Goal: Task Accomplishment & Management: Manage account settings

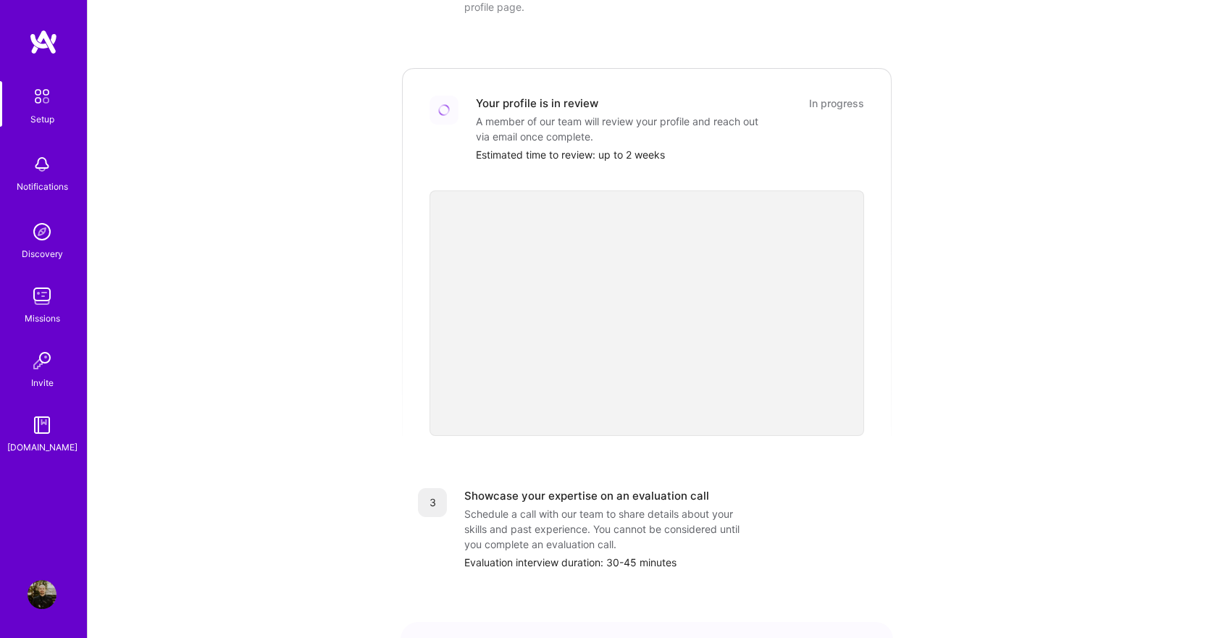
scroll to position [416, 0]
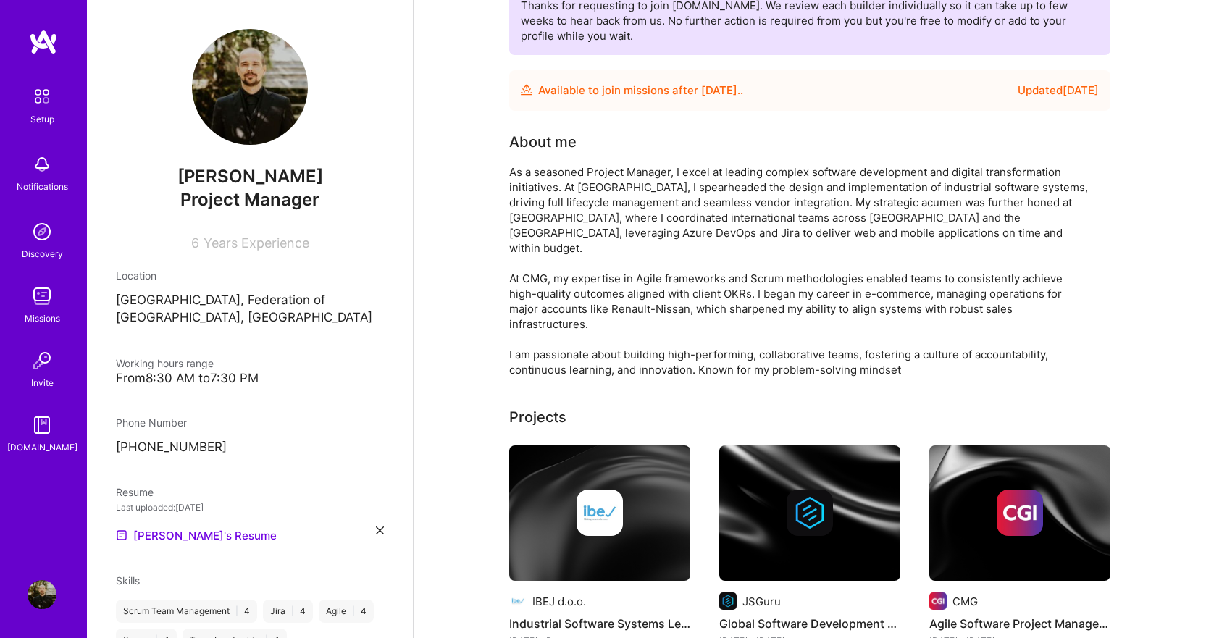
scroll to position [145, 0]
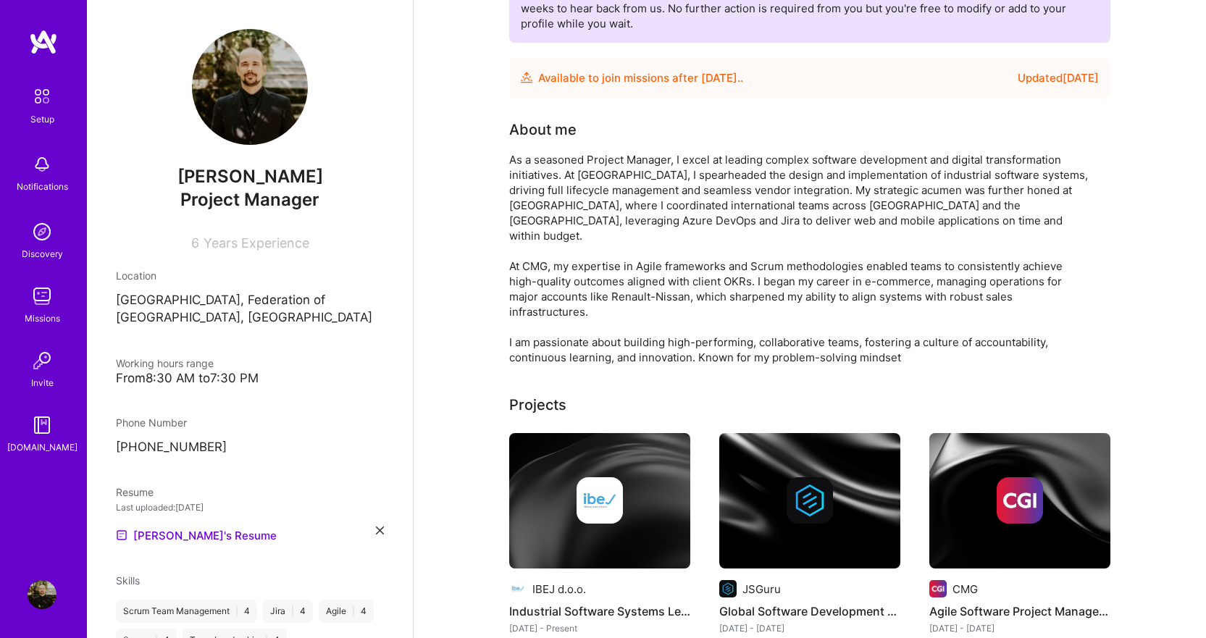
click at [196, 368] on span "Working hours range" at bounding box center [165, 363] width 98 height 12
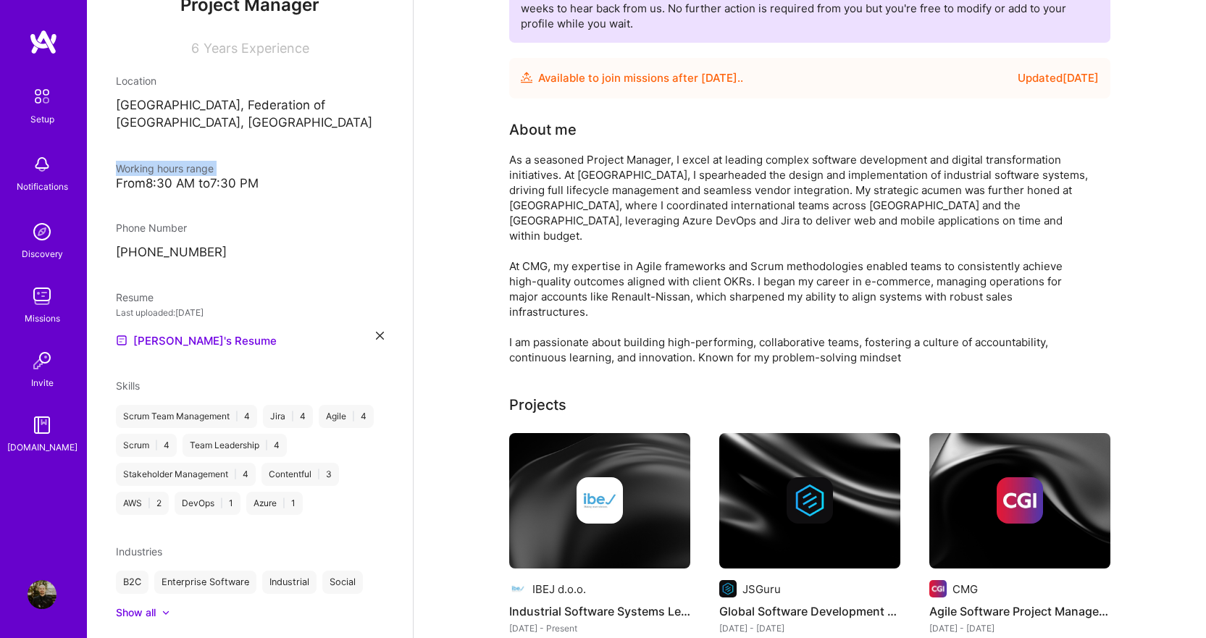
scroll to position [235, 0]
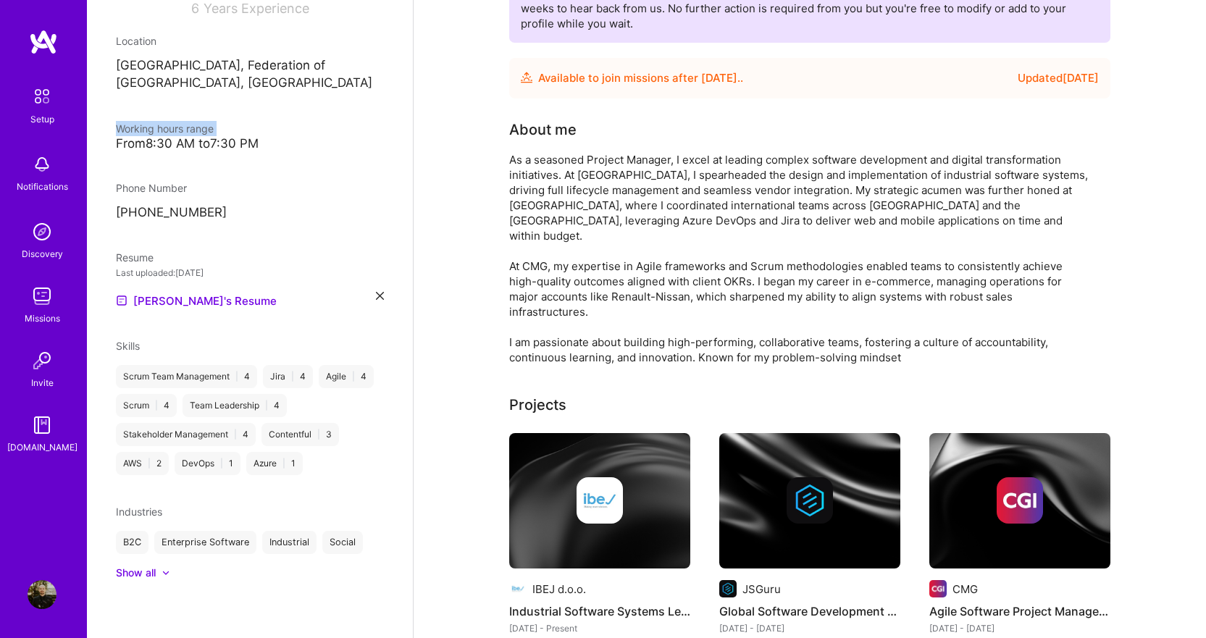
click at [172, 571] on div "Show all" at bounding box center [250, 573] width 268 height 14
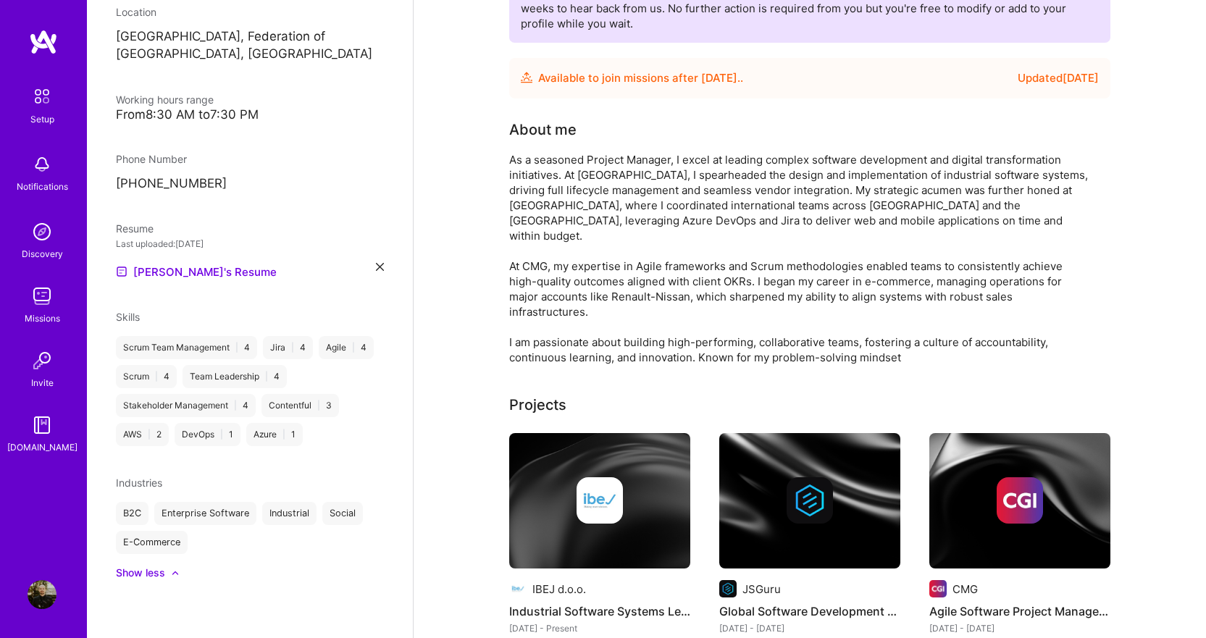
click at [175, 575] on icon at bounding box center [175, 573] width 7 height 4
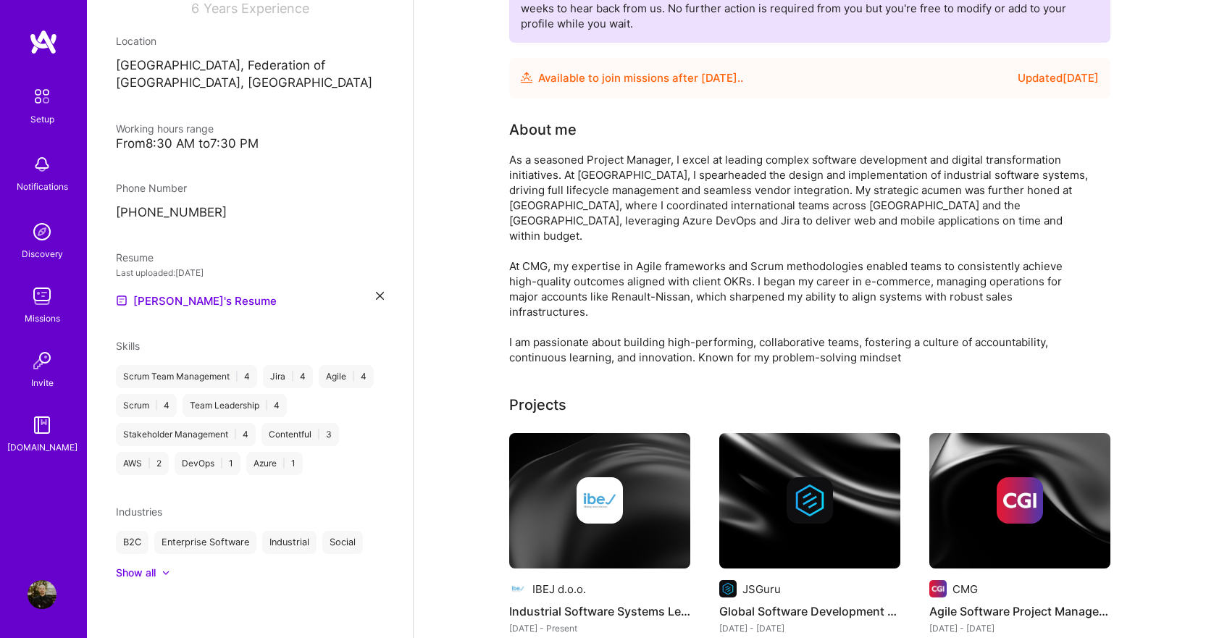
click at [163, 572] on icon at bounding box center [165, 573] width 7 height 4
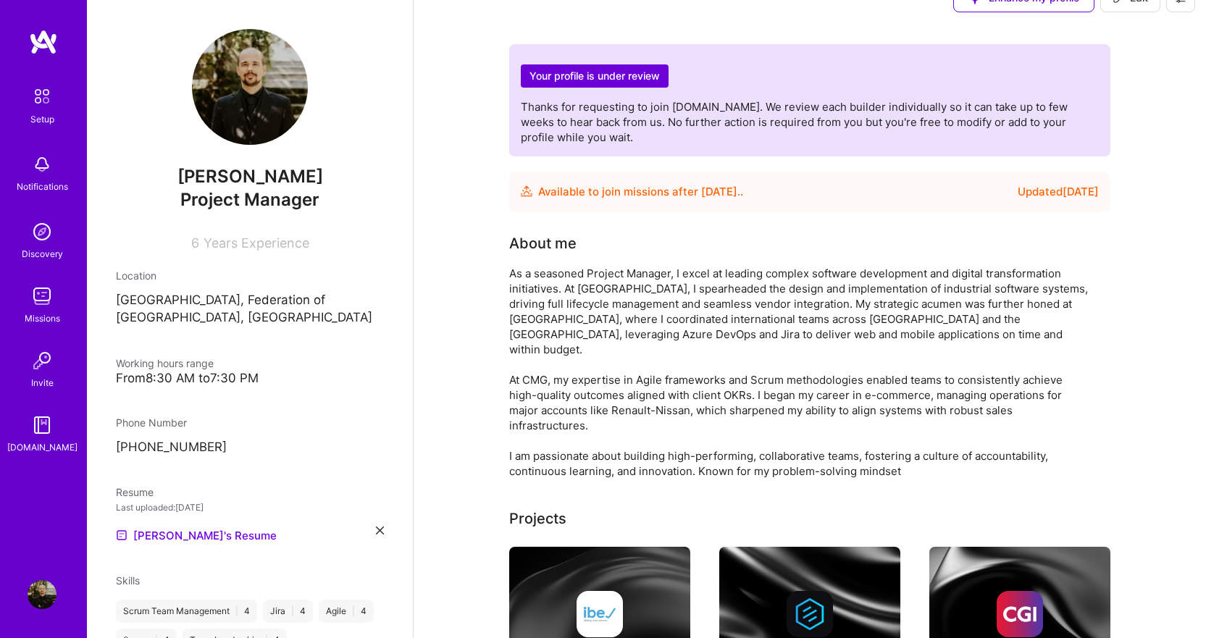
scroll to position [0, 0]
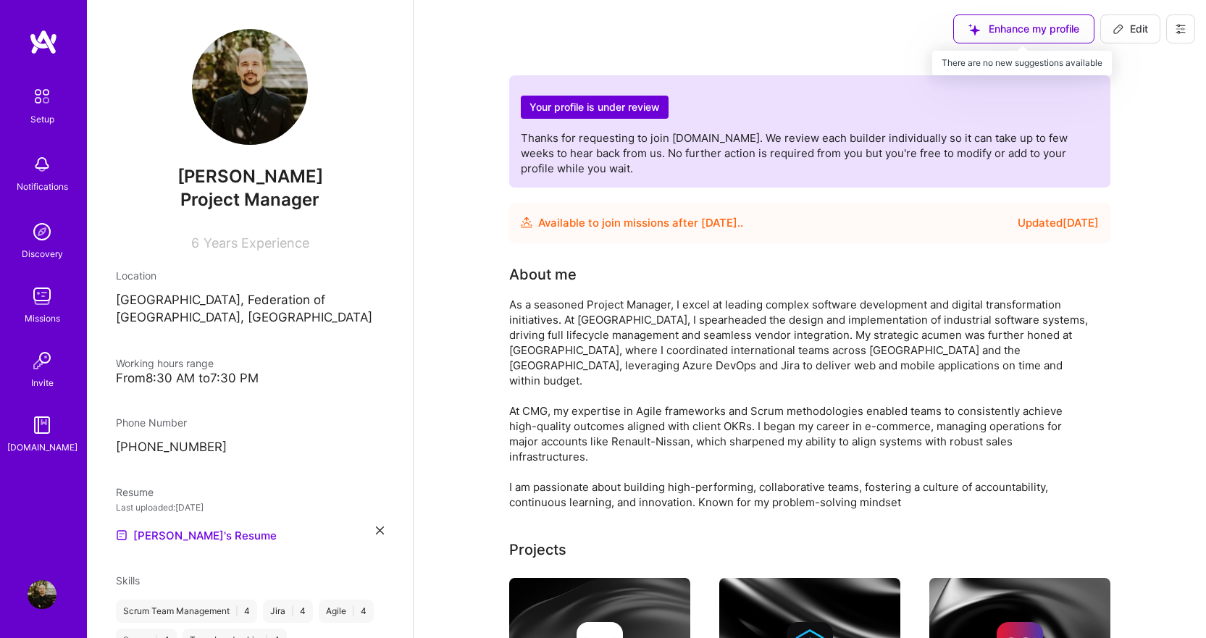
click at [1089, 32] on div "Enhance my profile" at bounding box center [1023, 28] width 141 height 29
click at [1048, 25] on div "Enhance my profile" at bounding box center [1023, 28] width 141 height 29
click at [1140, 28] on span "Edit" at bounding box center [1130, 29] width 35 height 14
select select "BA"
select select "Future Date"
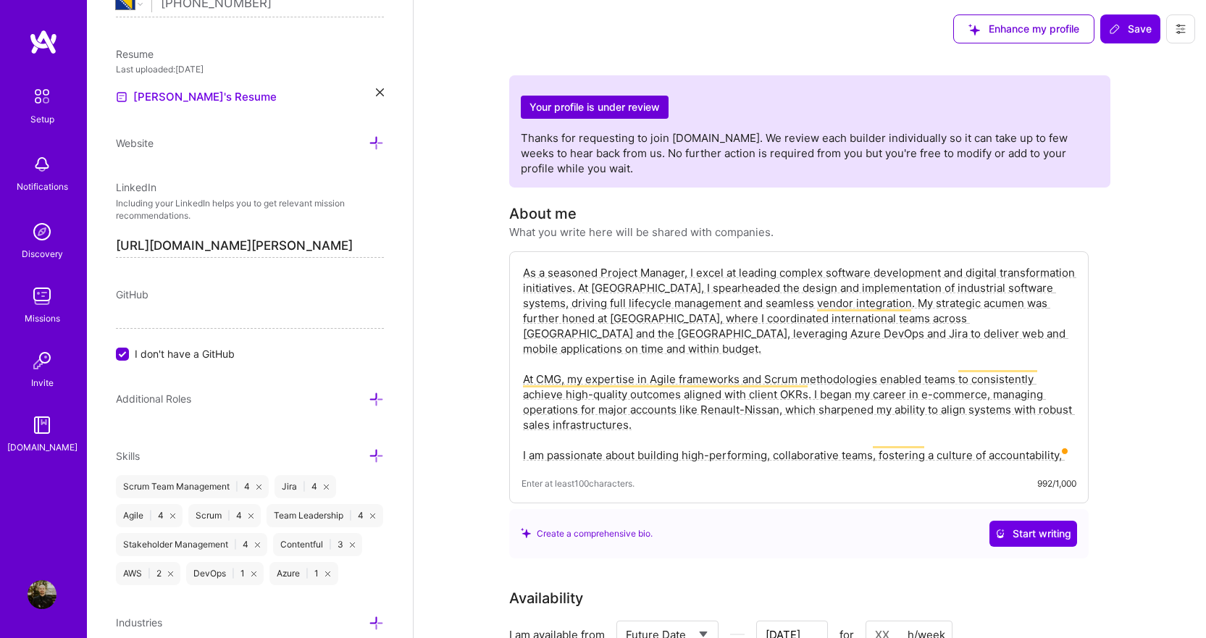
scroll to position [745, 0]
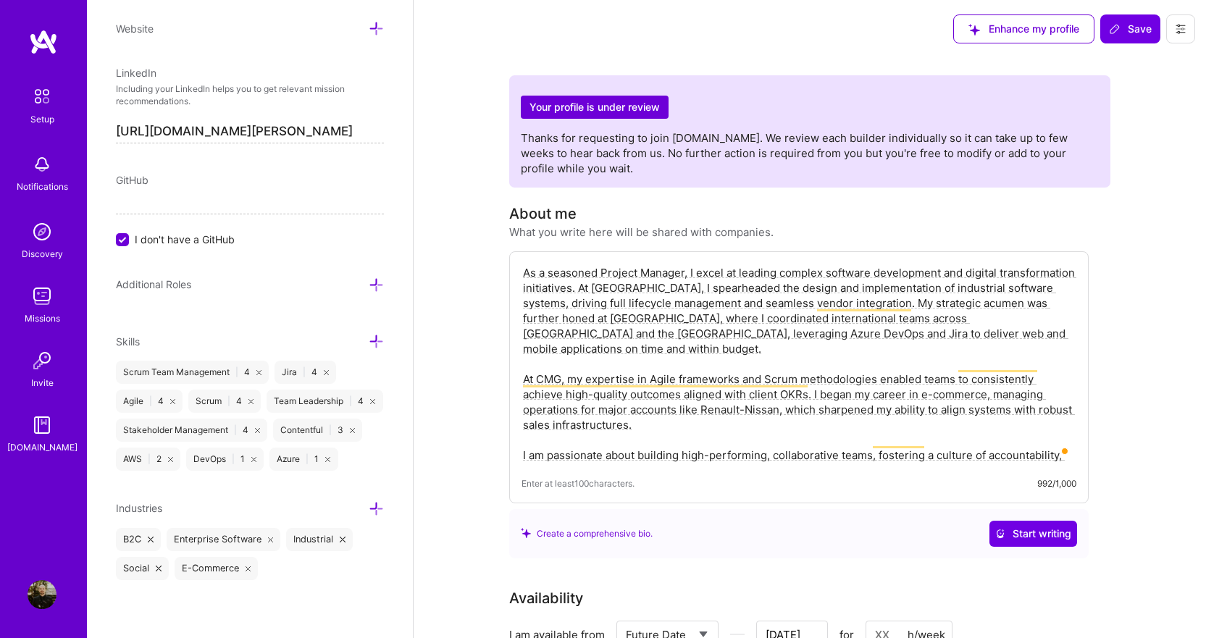
click at [309, 570] on div "B2C Enterprise Software Industrial Social E-Commerce" at bounding box center [250, 554] width 268 height 52
click at [369, 511] on icon at bounding box center [376, 508] width 15 height 15
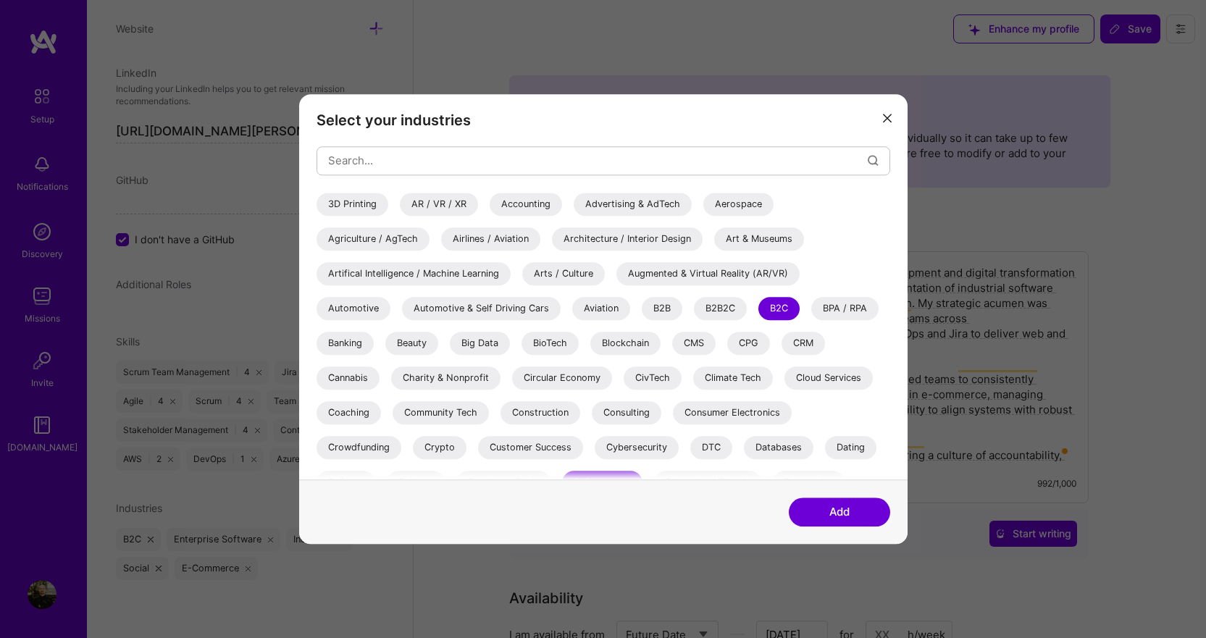
click at [658, 307] on div "B2B" at bounding box center [662, 308] width 41 height 23
click at [706, 344] on div "CMS" at bounding box center [693, 343] width 43 height 23
click at [801, 340] on div "CRM" at bounding box center [803, 343] width 43 height 23
click at [477, 343] on div "Big Data" at bounding box center [480, 343] width 60 height 23
click at [354, 338] on div "Banking" at bounding box center [345, 343] width 57 height 23
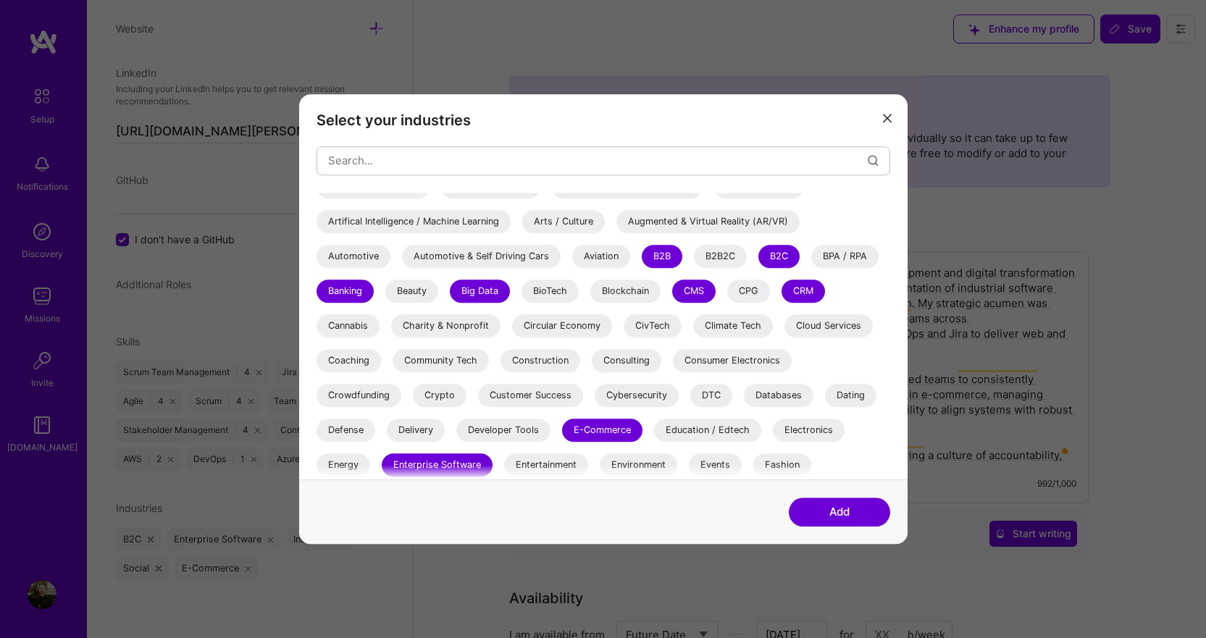
scroll to position [72, 0]
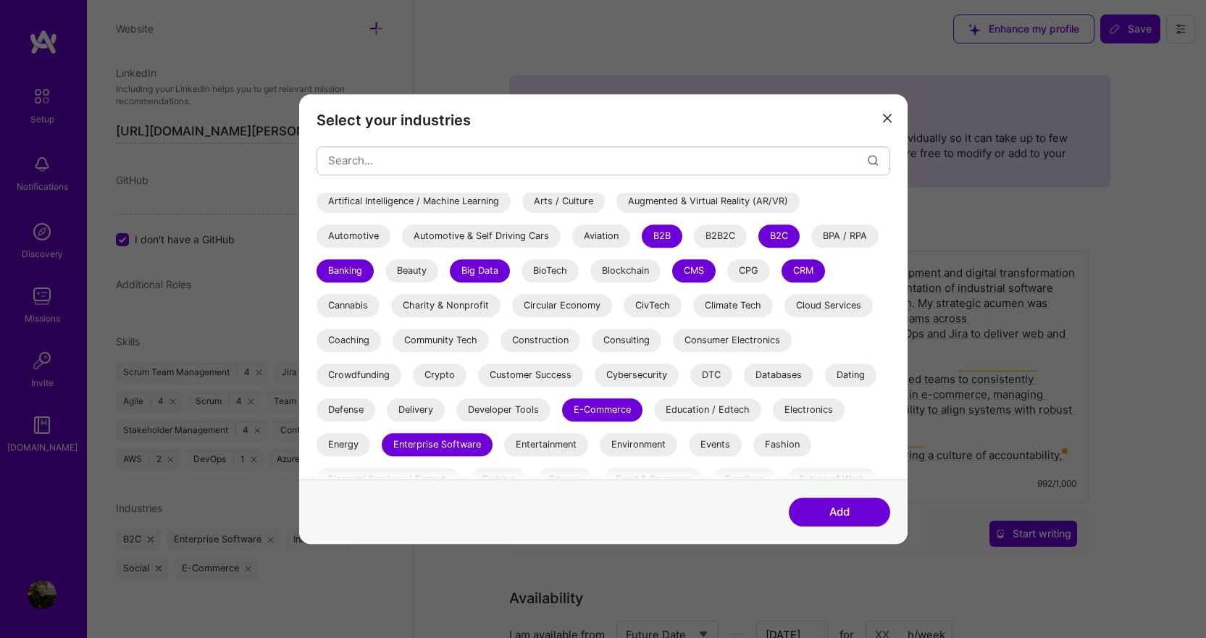
click at [629, 339] on div "Consulting" at bounding box center [627, 340] width 70 height 23
click at [509, 340] on div "Construction" at bounding box center [541, 340] width 80 height 23
click at [632, 384] on div "Cybersecurity" at bounding box center [637, 375] width 84 height 23
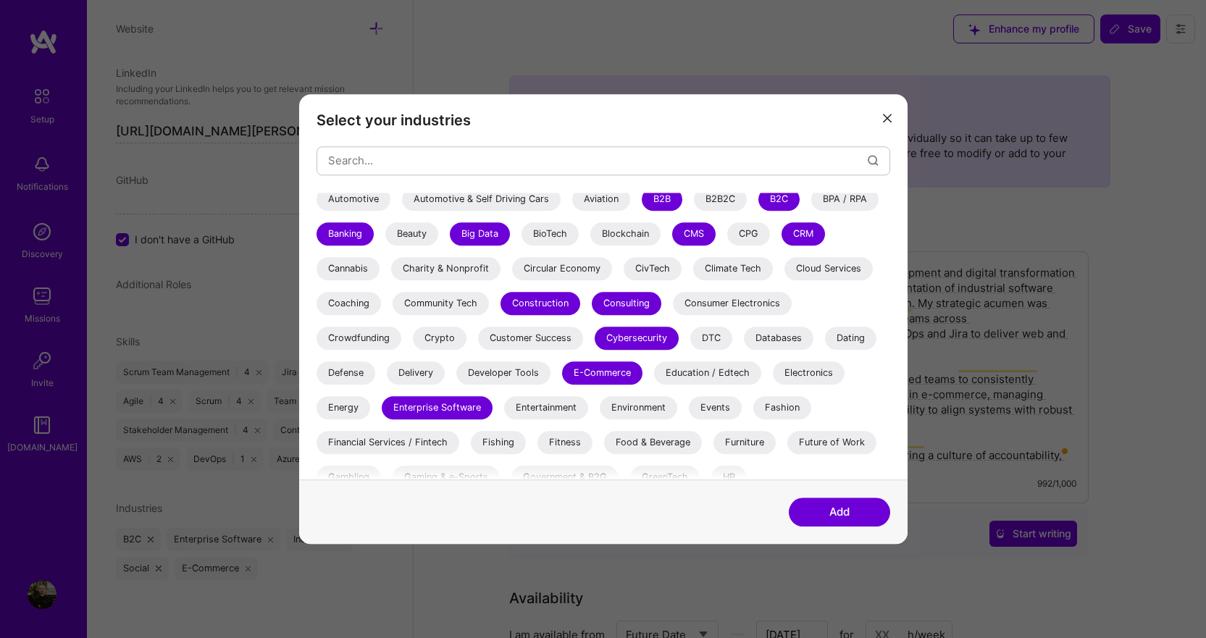
scroll to position [145, 0]
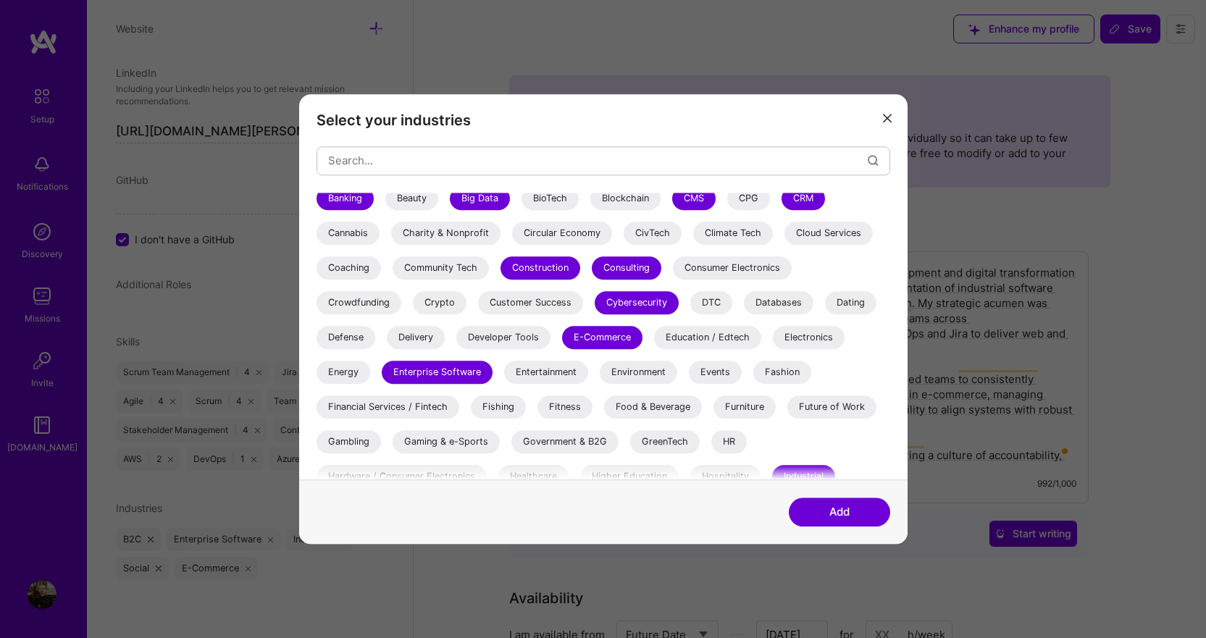
click at [417, 325] on div "3D Printing AR / VR / XR Accounting Advertising & AdTech Aerospace Agriculture …" at bounding box center [604, 410] width 574 height 724
click at [416, 338] on div "Delivery" at bounding box center [416, 337] width 58 height 23
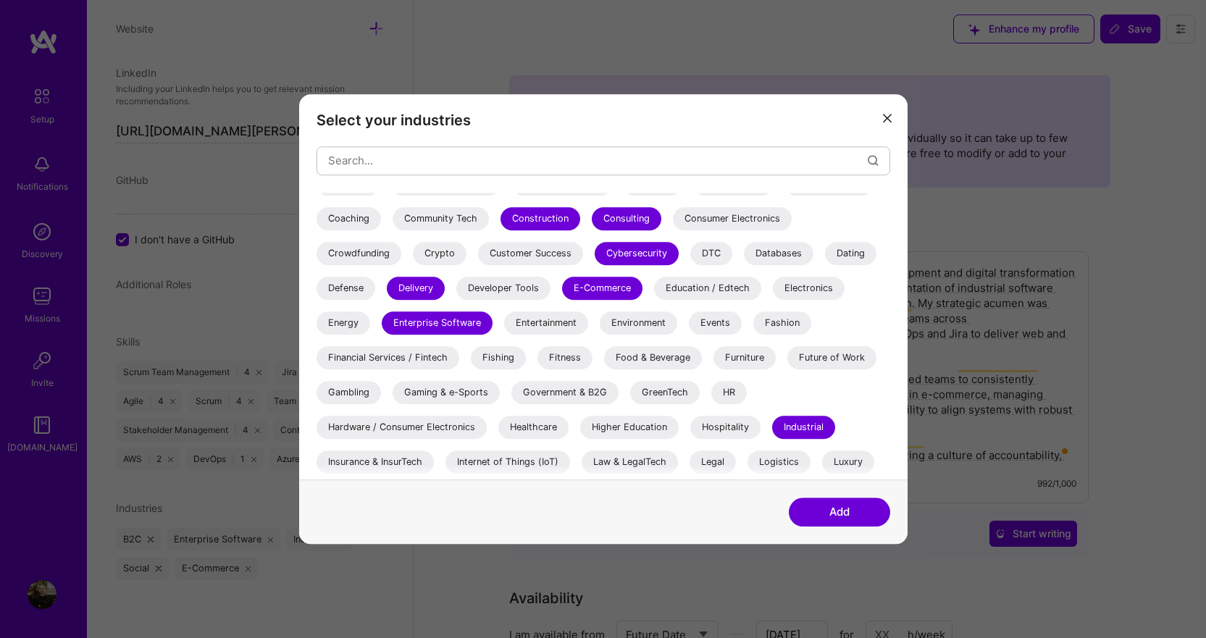
scroll to position [217, 0]
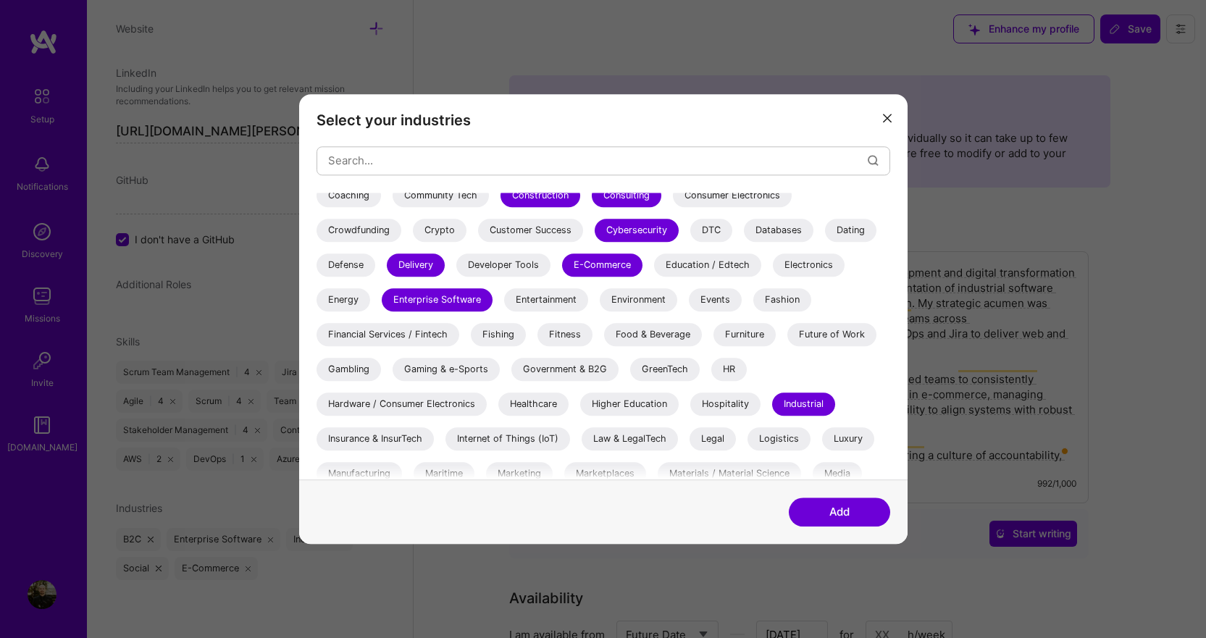
click at [735, 369] on div "HR" at bounding box center [728, 369] width 35 height 23
click at [393, 333] on div "Financial Services / Fintech" at bounding box center [388, 334] width 143 height 23
click at [661, 330] on div "Food & Beverage" at bounding box center [653, 334] width 98 height 23
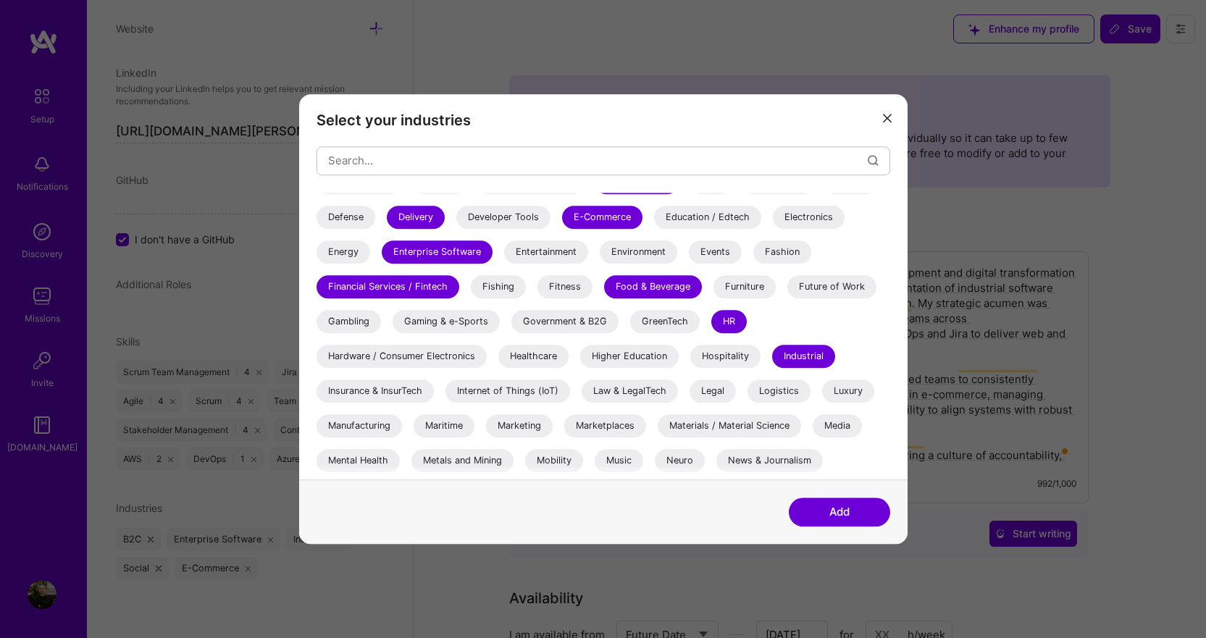
scroll to position [290, 0]
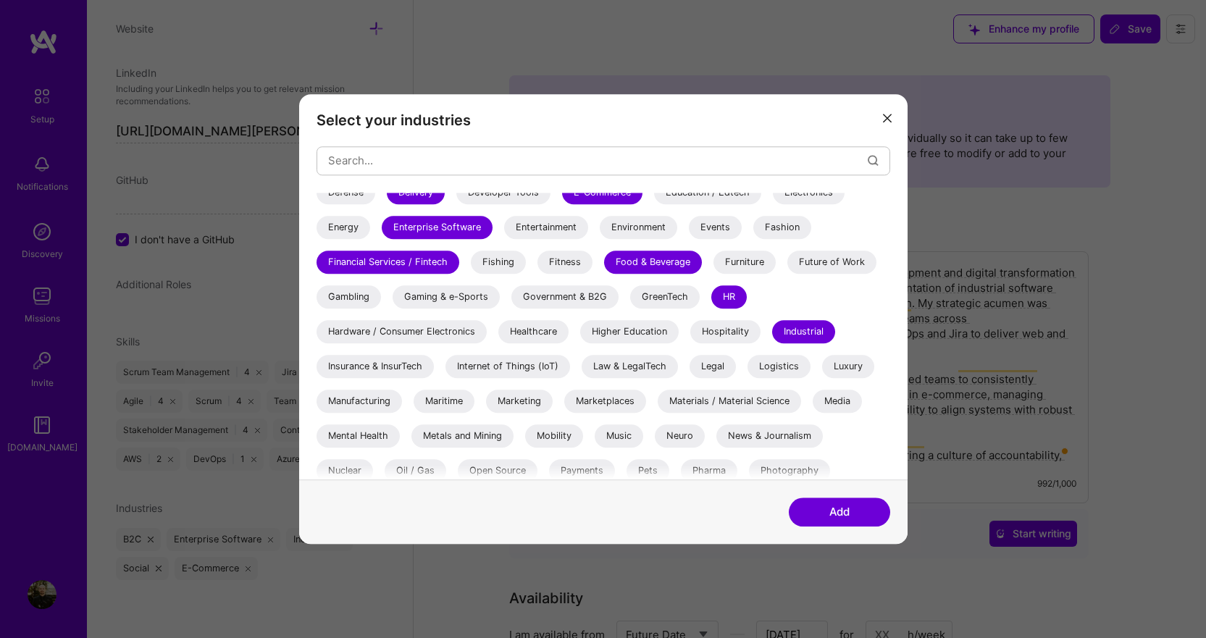
click at [716, 366] on div "Legal" at bounding box center [713, 366] width 46 height 23
click at [497, 359] on div "Internet of Things (IoT)" at bounding box center [507, 366] width 125 height 23
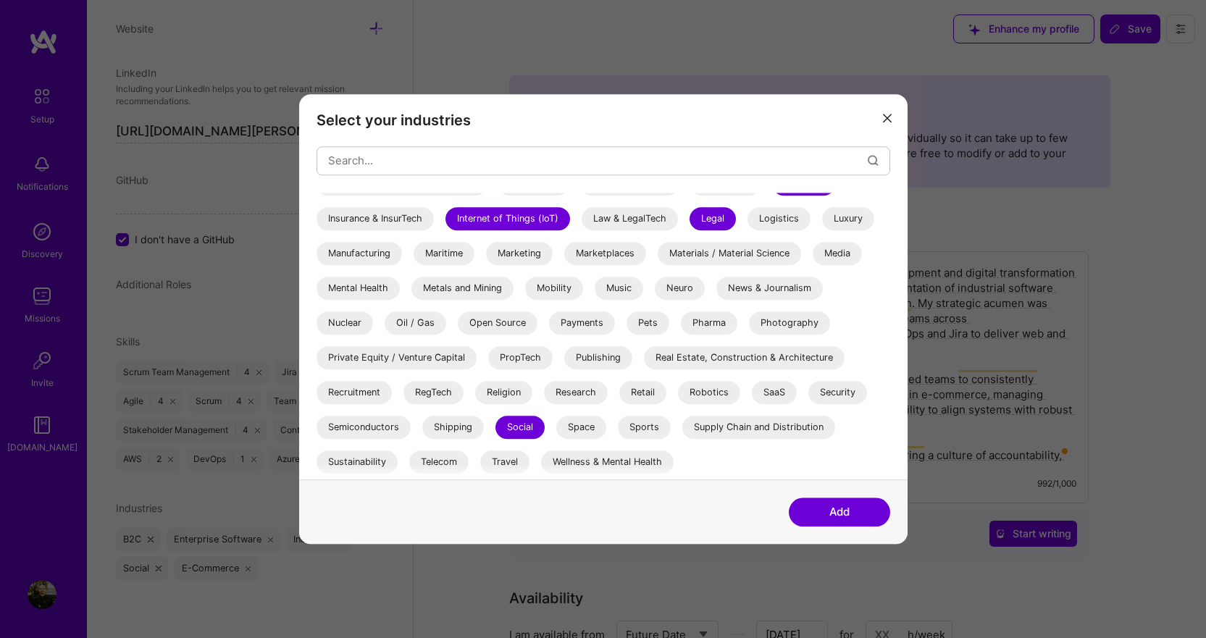
scroll to position [72, 0]
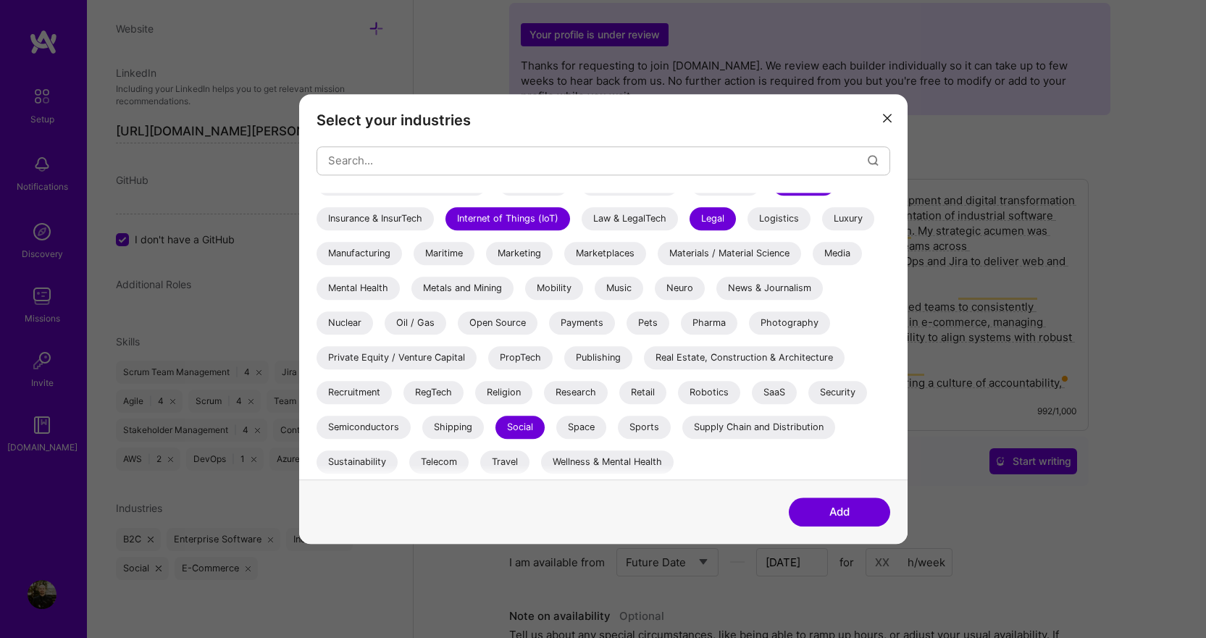
click at [459, 428] on div "Shipping" at bounding box center [453, 427] width 62 height 23
click at [344, 457] on div "Sustainability" at bounding box center [357, 462] width 81 height 23
click at [834, 519] on button "Add" at bounding box center [839, 512] width 101 height 29
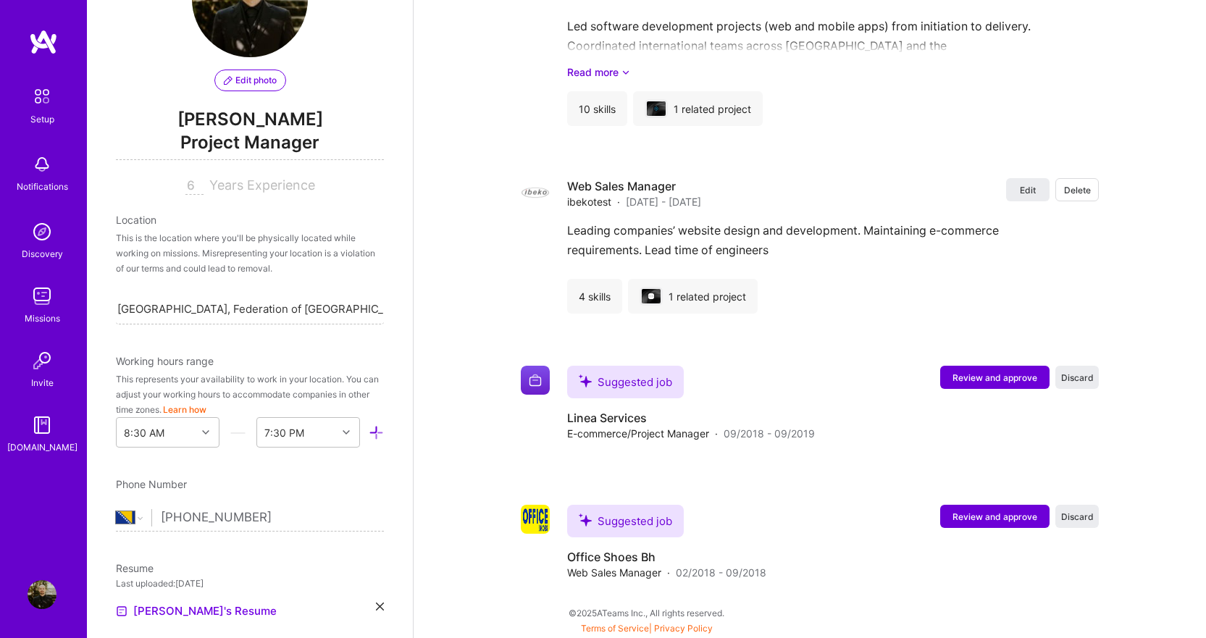
scroll to position [122, 0]
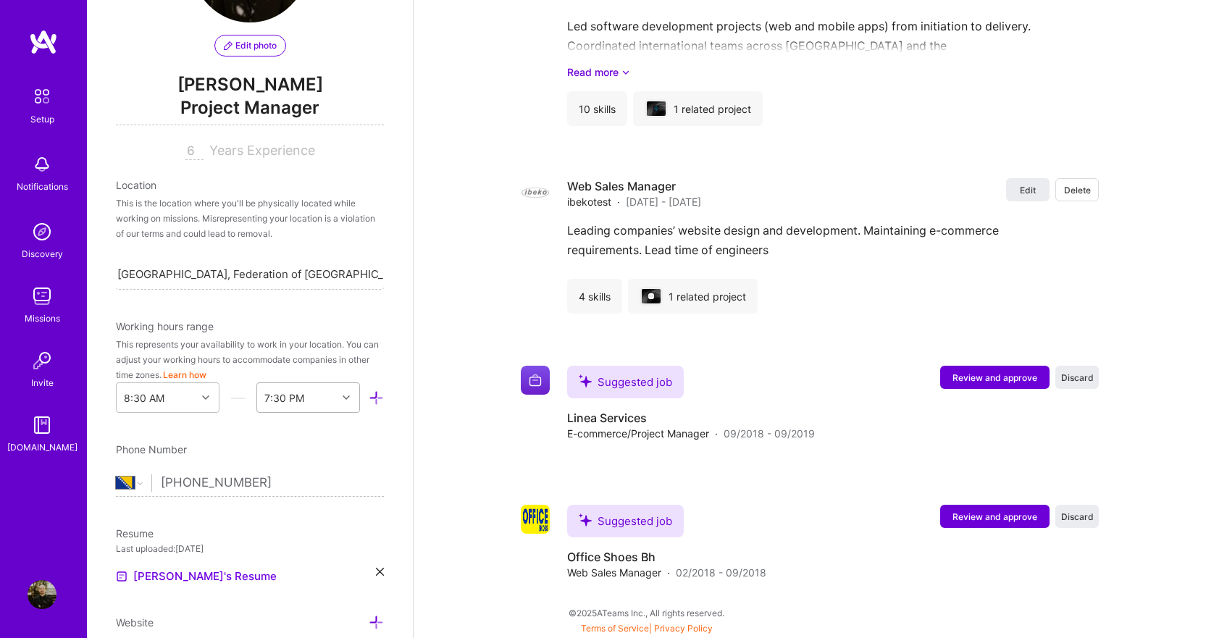
click at [343, 396] on icon at bounding box center [346, 397] width 7 height 7
click at [290, 546] on div "4:00 PM" at bounding box center [308, 547] width 104 height 27
click at [202, 398] on icon at bounding box center [205, 397] width 7 height 7
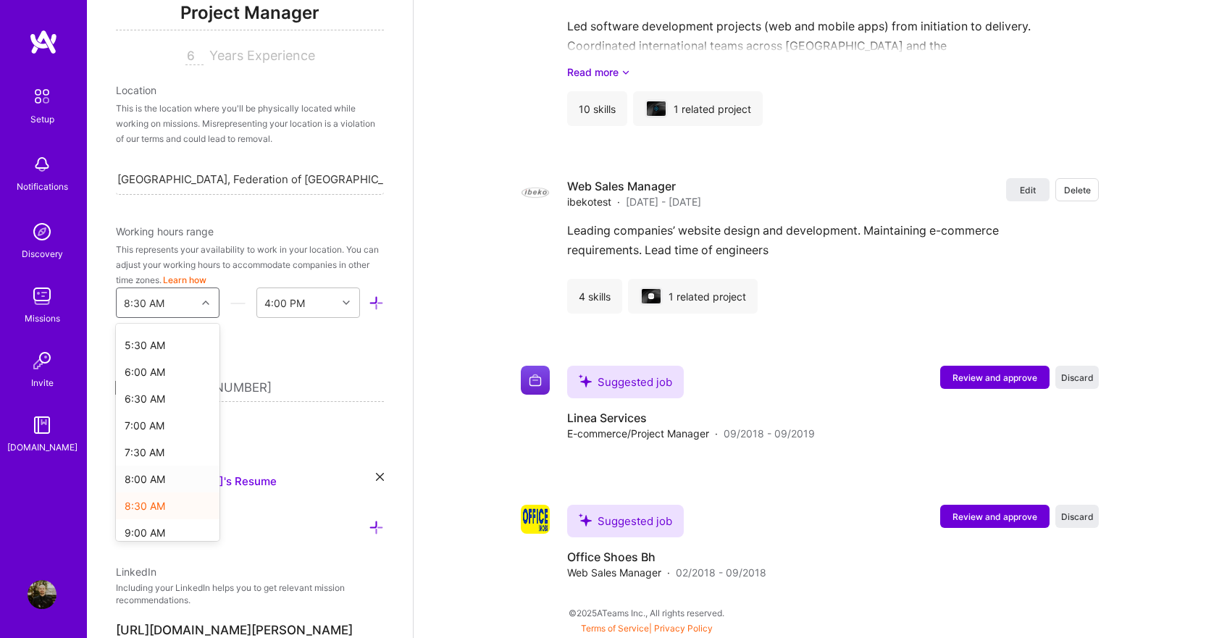
click at [160, 485] on div "8:00 AM" at bounding box center [168, 479] width 104 height 27
click at [344, 298] on div at bounding box center [348, 302] width 22 height 19
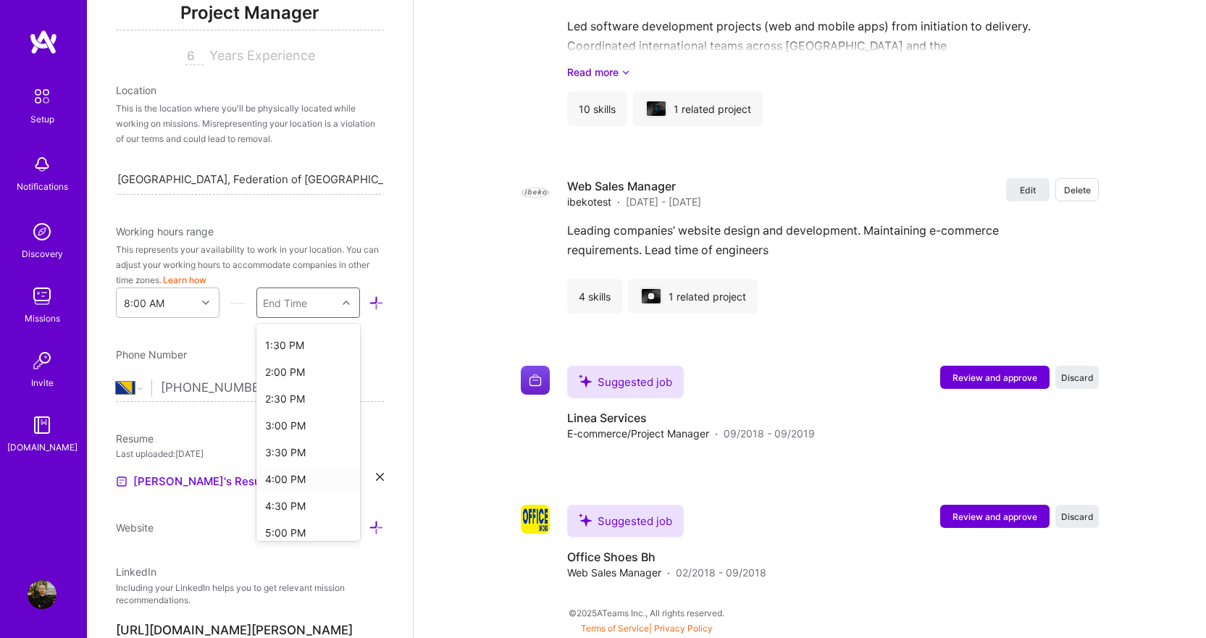
click at [291, 476] on div "4:00 PM" at bounding box center [308, 479] width 104 height 27
click at [310, 365] on div "Phone Number Afghanistan Åland Islands Albania Algeria American Samoa Andorra A…" at bounding box center [250, 374] width 268 height 55
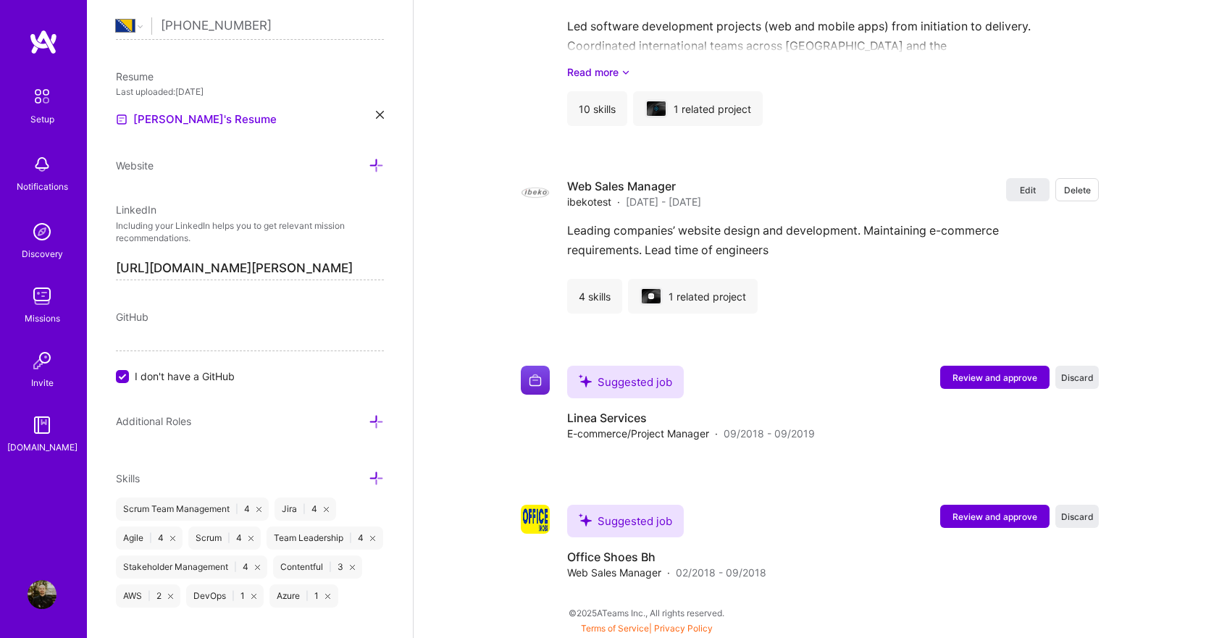
scroll to position [652, 0]
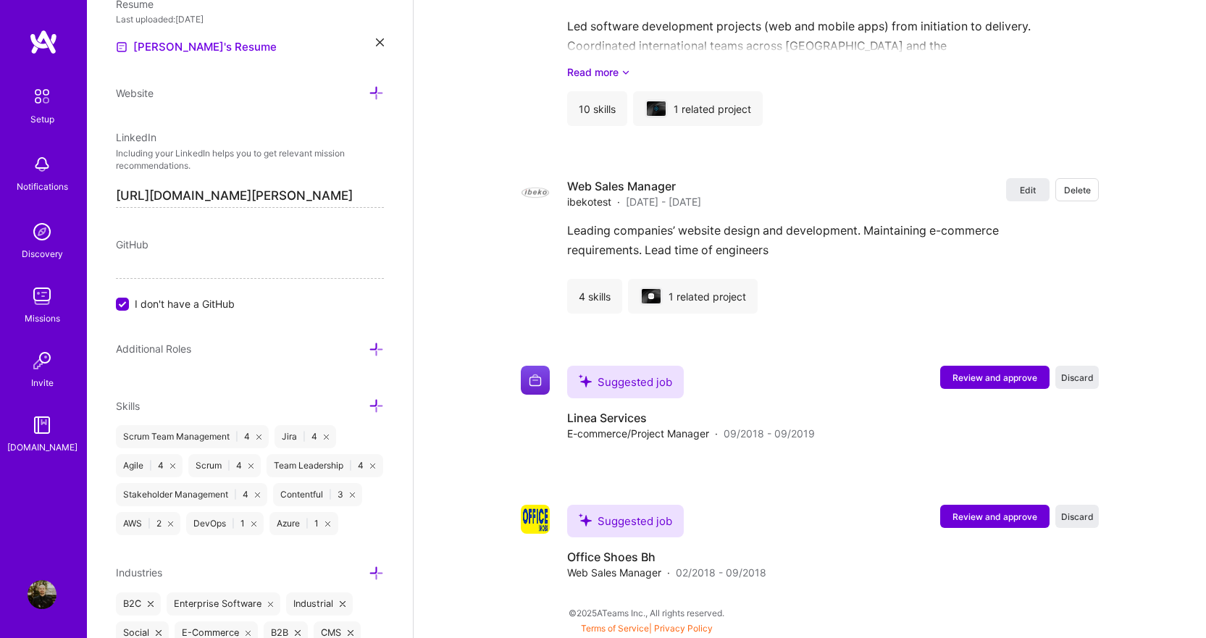
click at [372, 349] on icon at bounding box center [376, 349] width 15 height 15
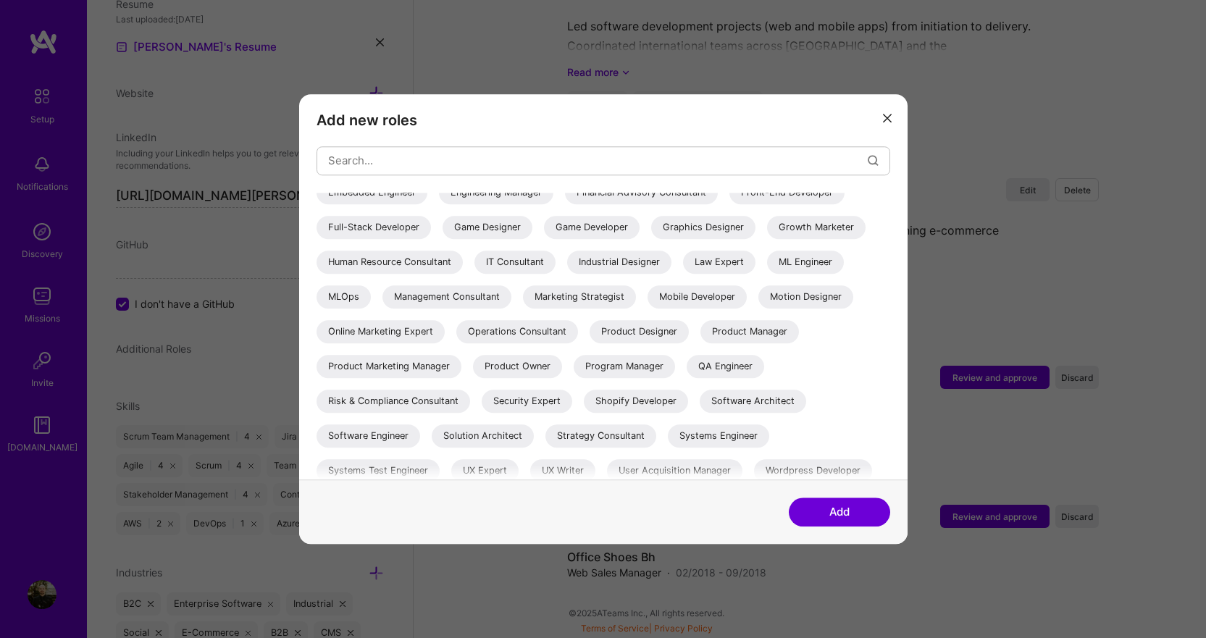
scroll to position [264, 0]
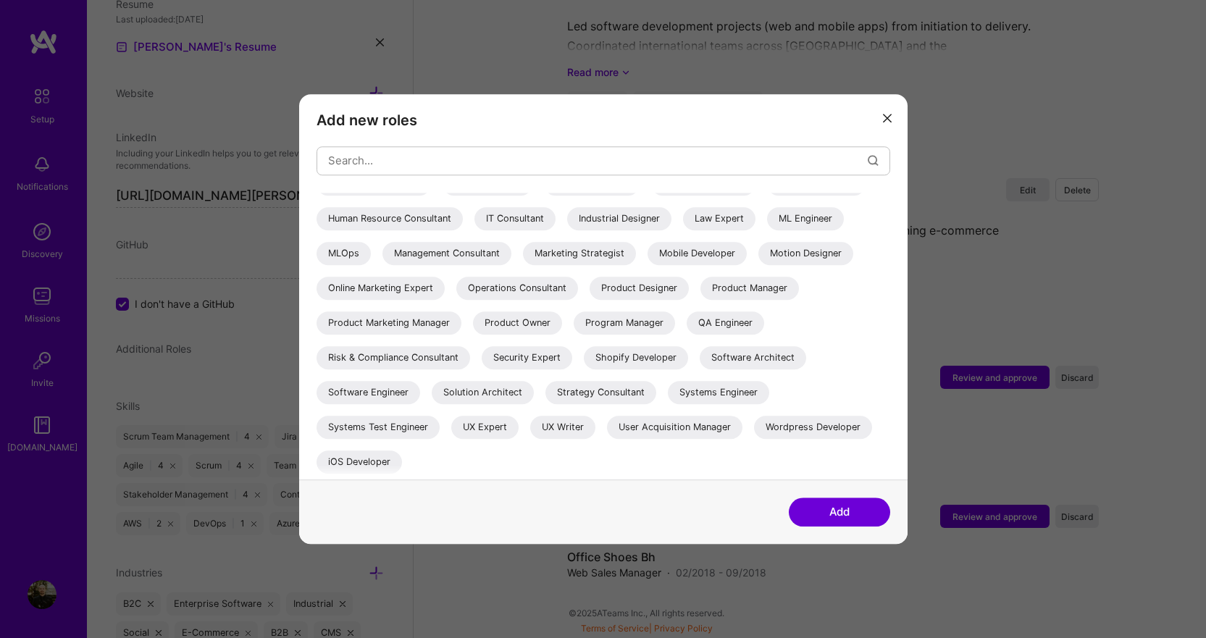
click at [473, 335] on div "Product Owner" at bounding box center [517, 322] width 89 height 23
click at [574, 335] on div "Program Manager" at bounding box center [624, 322] width 101 height 23
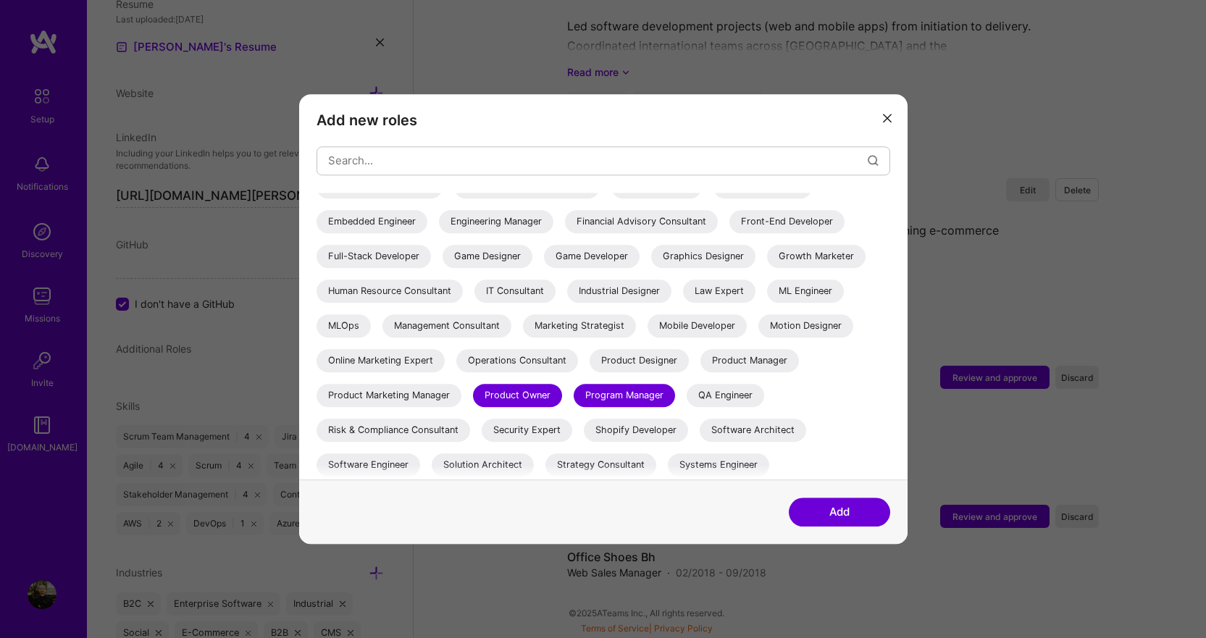
click at [556, 280] on div "IT Consultant" at bounding box center [514, 291] width 81 height 23
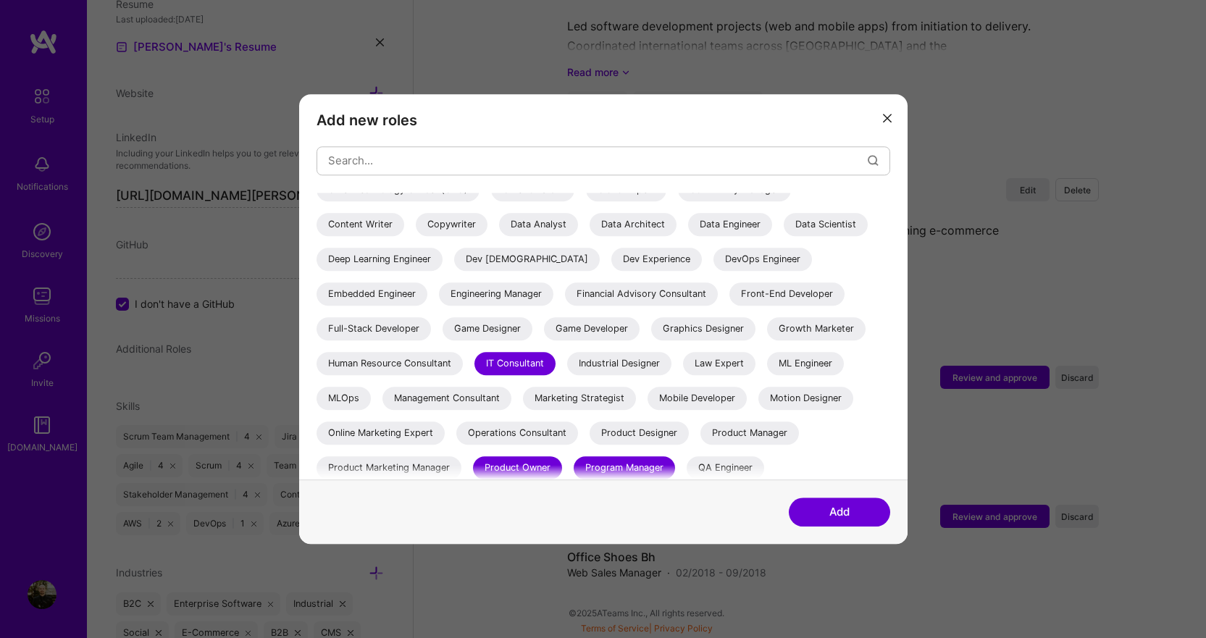
click at [511, 401] on div "Management Consultant" at bounding box center [446, 398] width 129 height 23
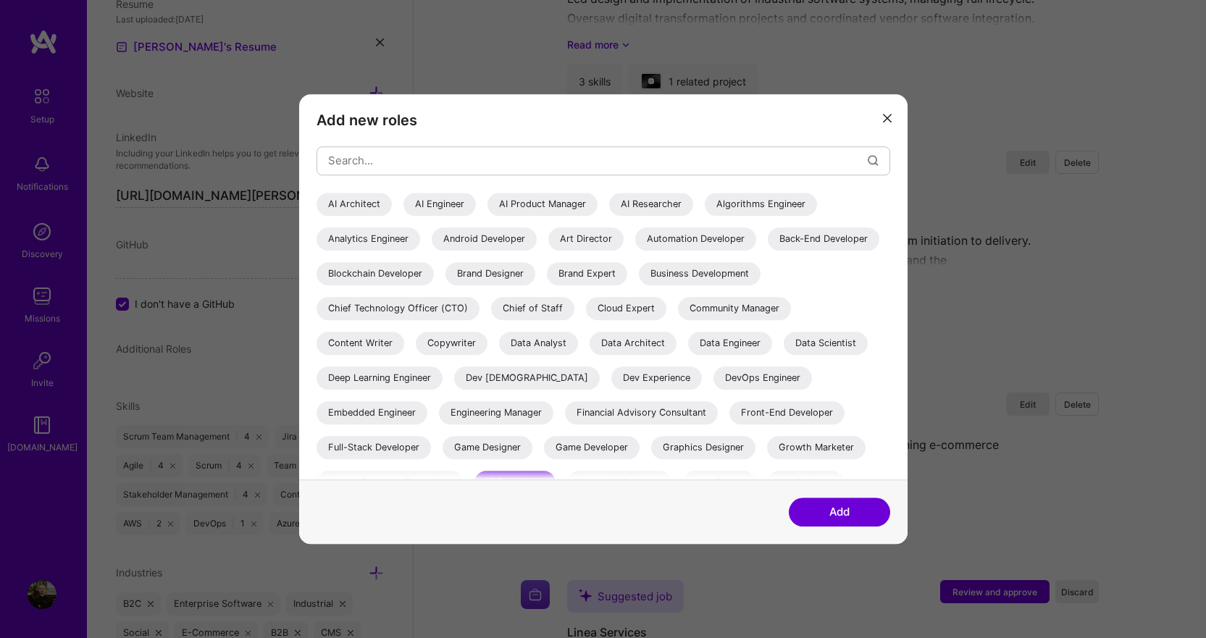
scroll to position [1943, 0]
click at [388, 160] on input "modal" at bounding box center [598, 160] width 540 height 37
type input "de"
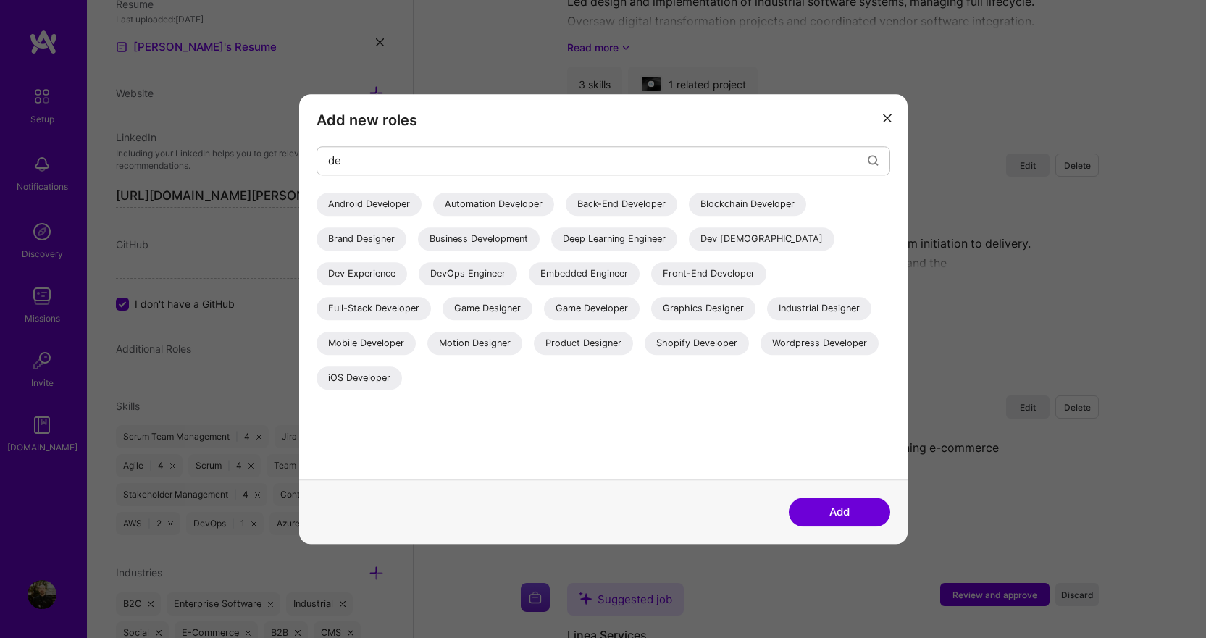
click at [852, 508] on button "Add" at bounding box center [839, 512] width 101 height 29
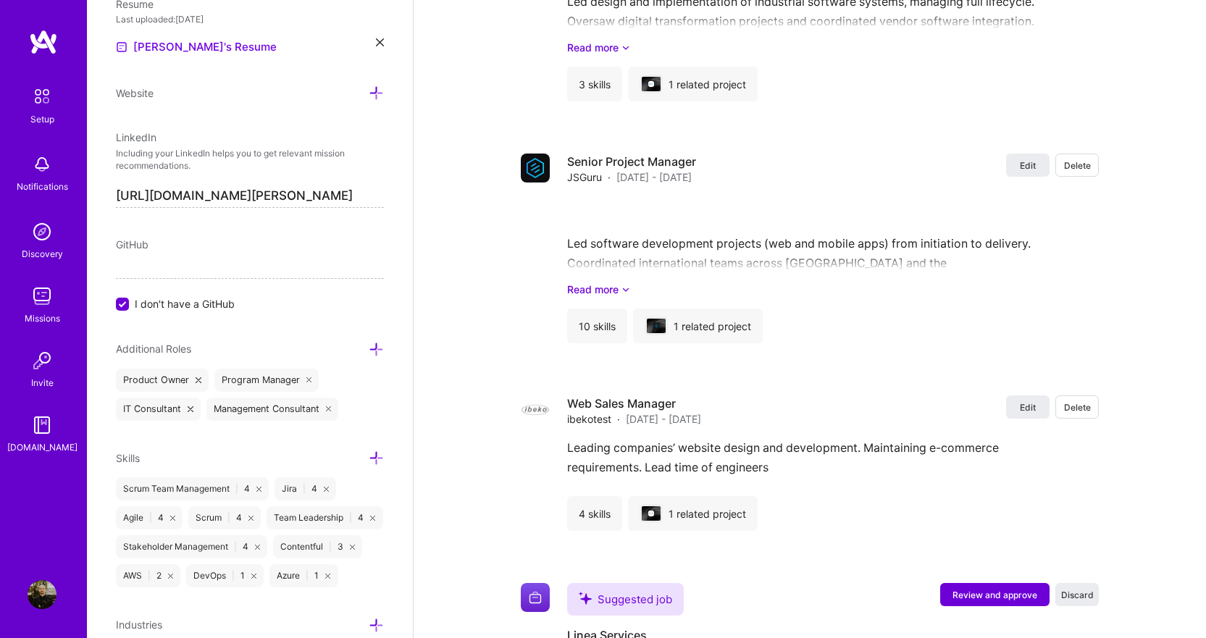
click at [369, 351] on icon at bounding box center [376, 349] width 15 height 15
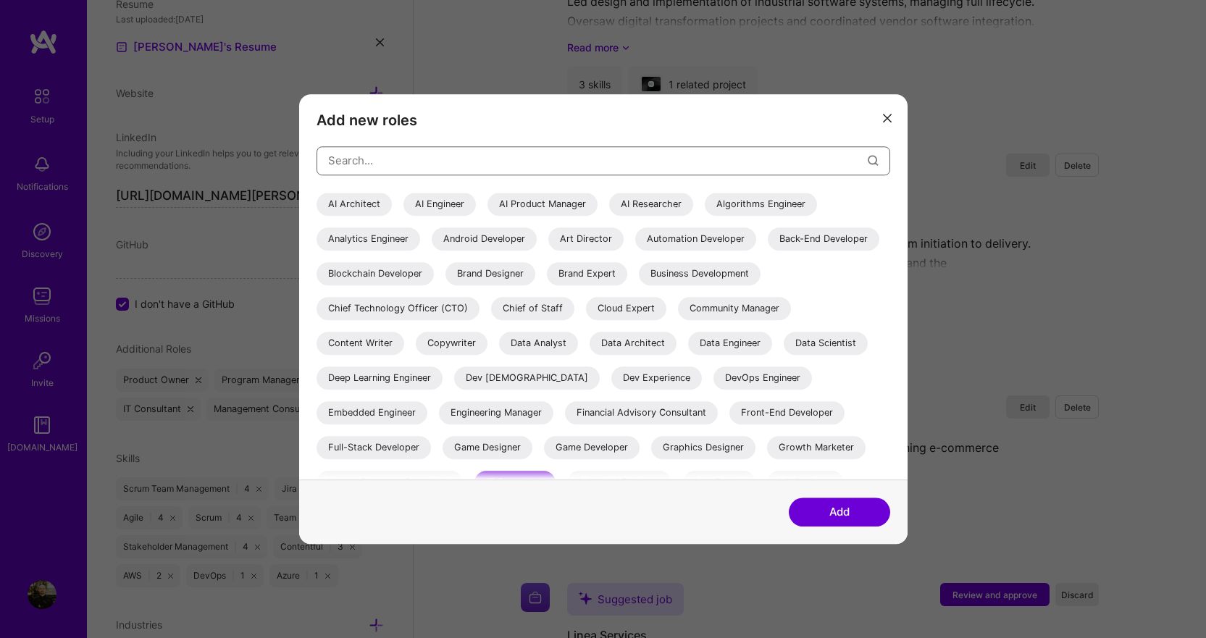
click at [398, 169] on input "modal" at bounding box center [598, 160] width 540 height 37
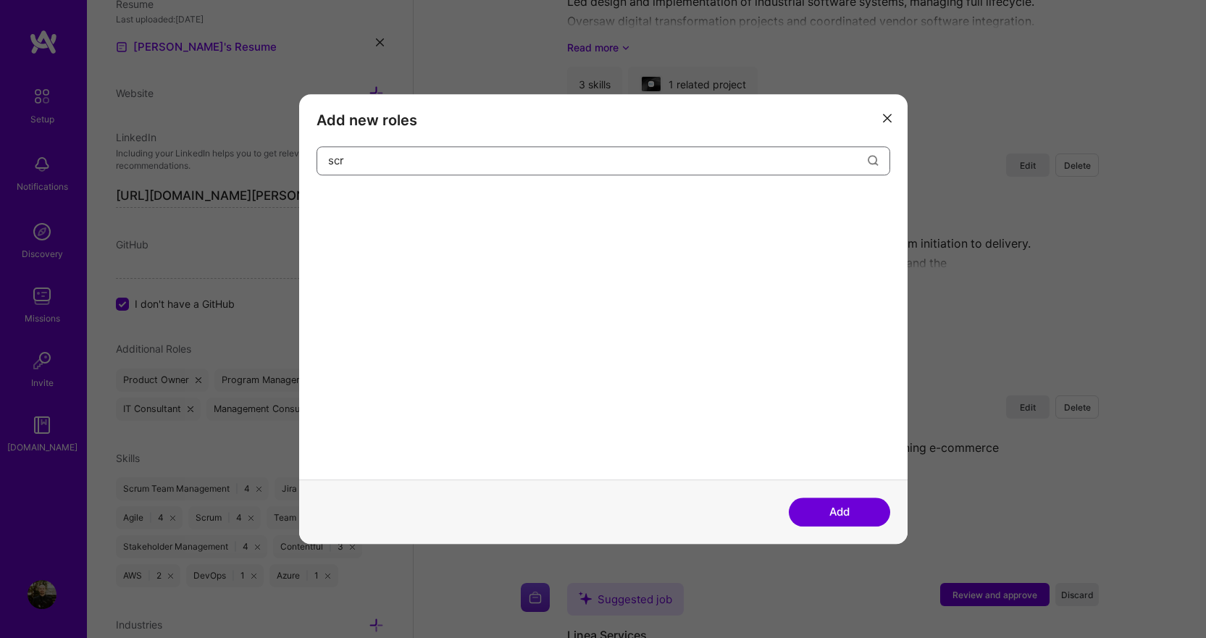
type input "scr"
click at [895, 115] on button "modal" at bounding box center [887, 118] width 17 height 24
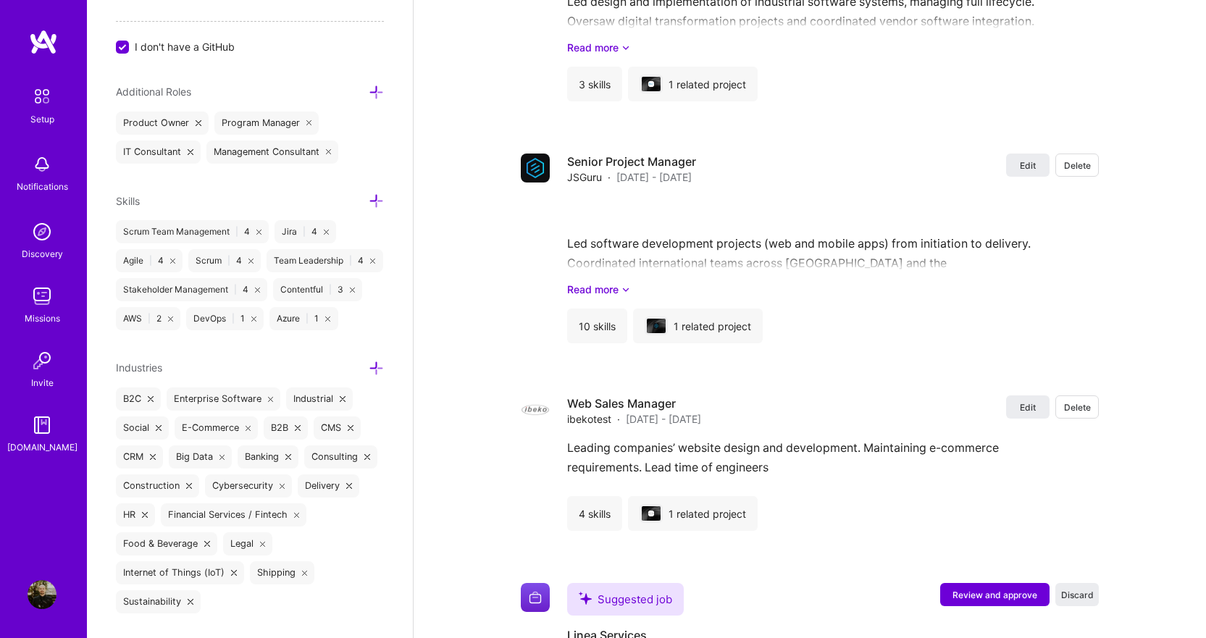
scroll to position [942, 0]
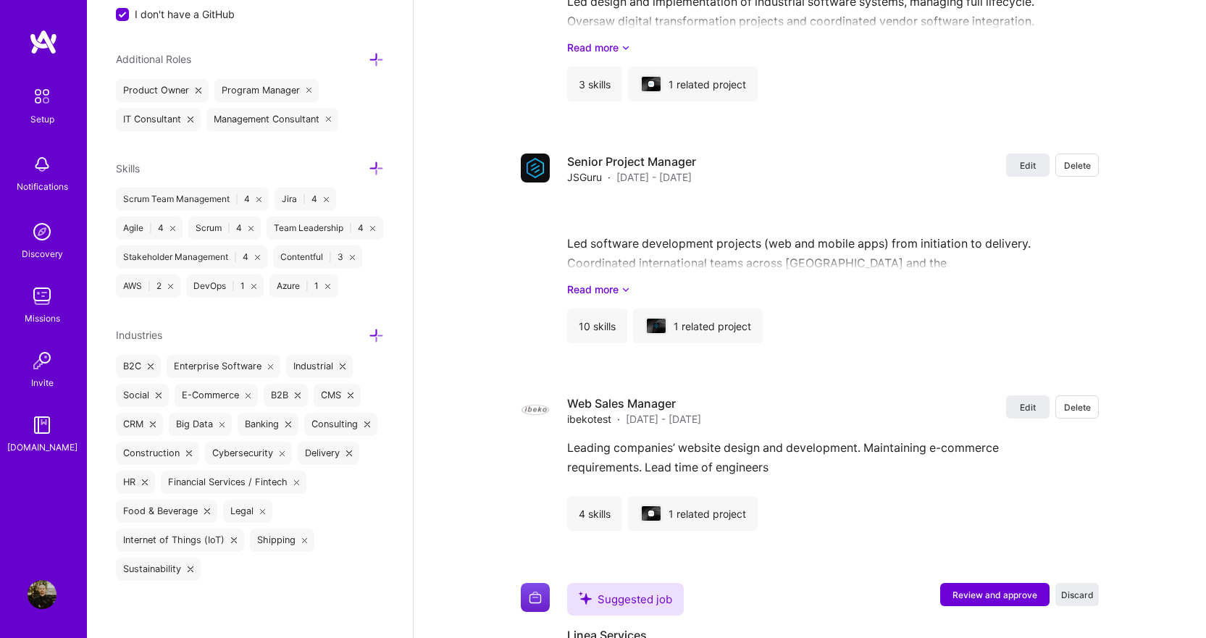
click at [369, 163] on icon at bounding box center [376, 168] width 15 height 15
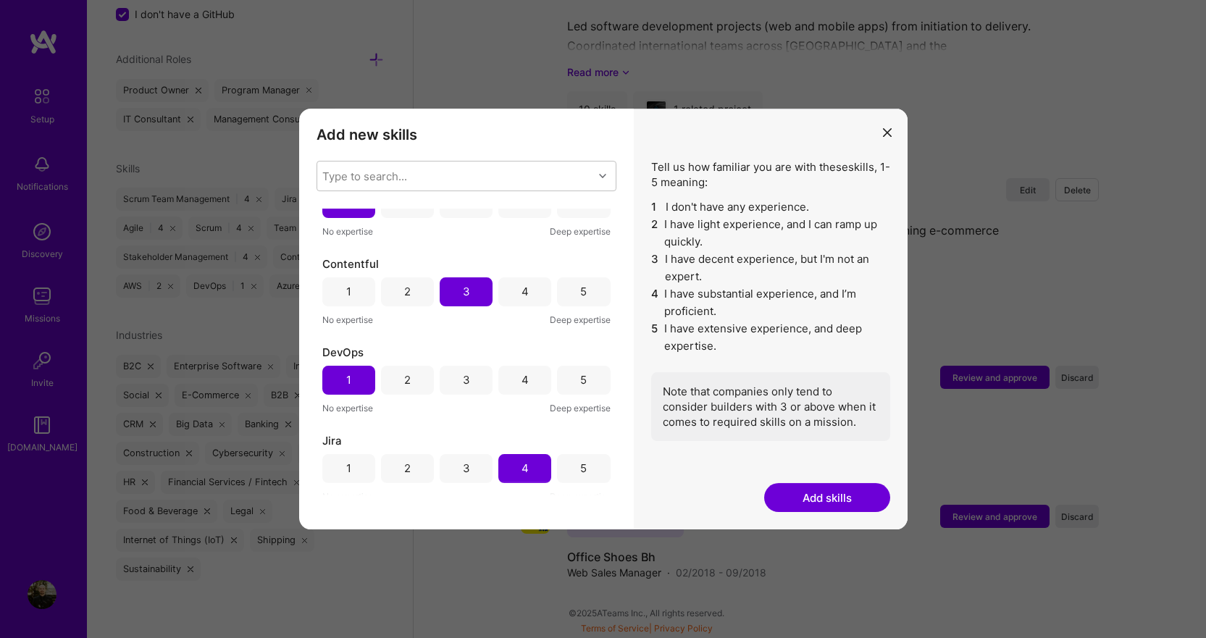
scroll to position [0, 0]
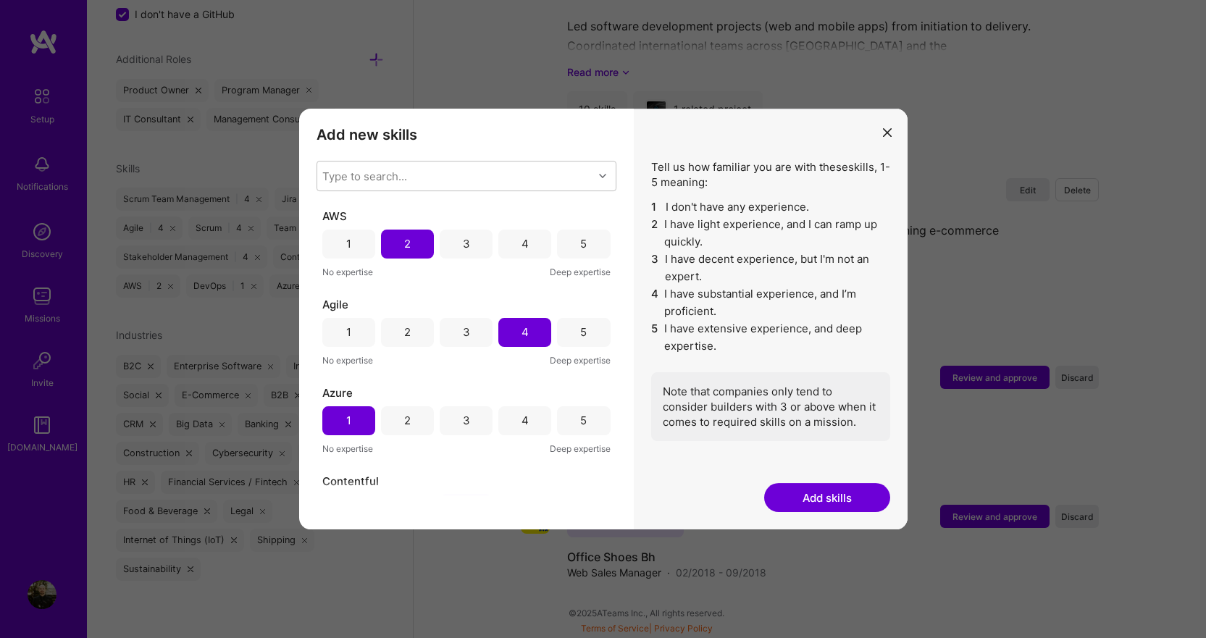
click at [826, 496] on button "Add skills" at bounding box center [827, 497] width 126 height 29
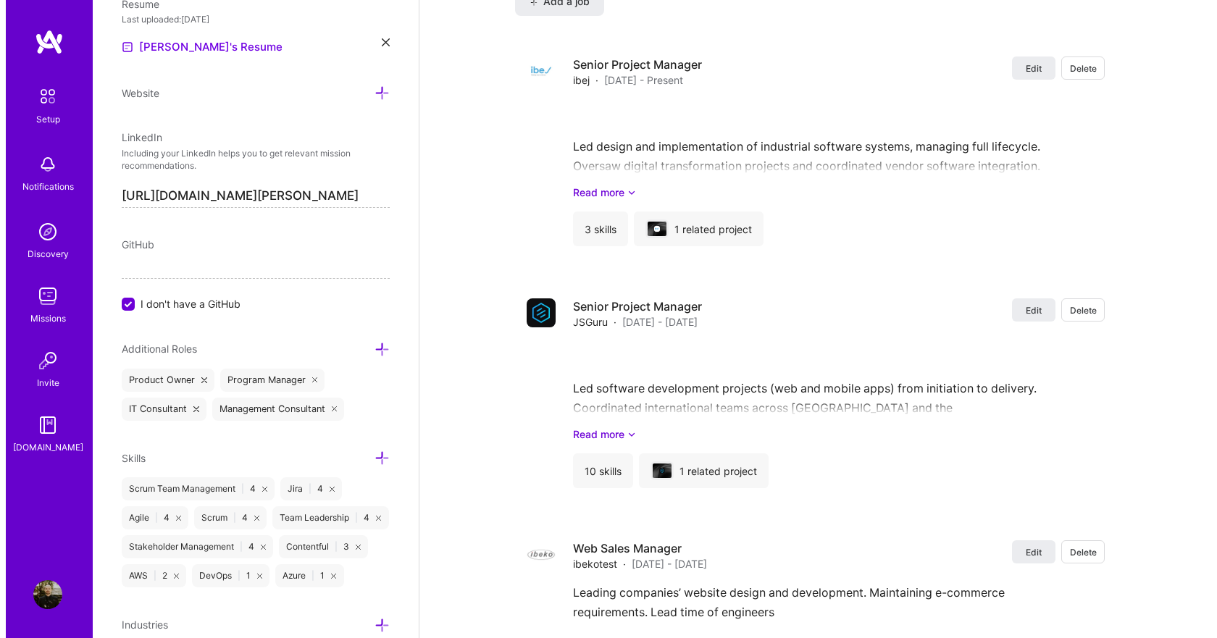
scroll to position [2160, 0]
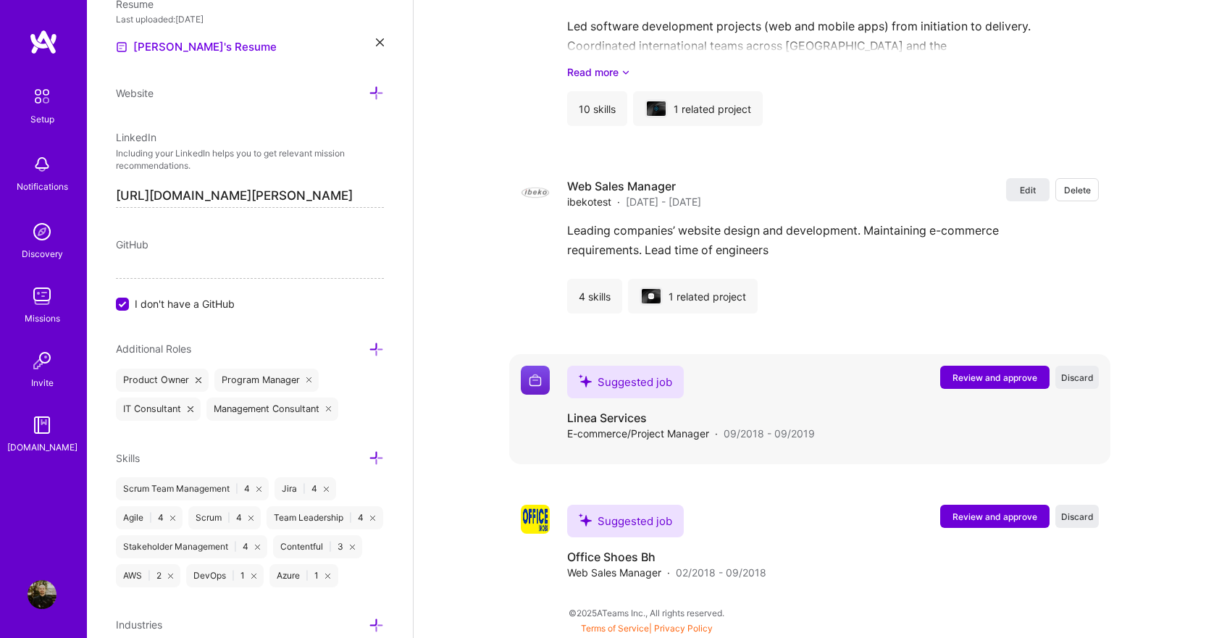
click at [1013, 377] on span "Review and approve" at bounding box center [995, 378] width 85 height 12
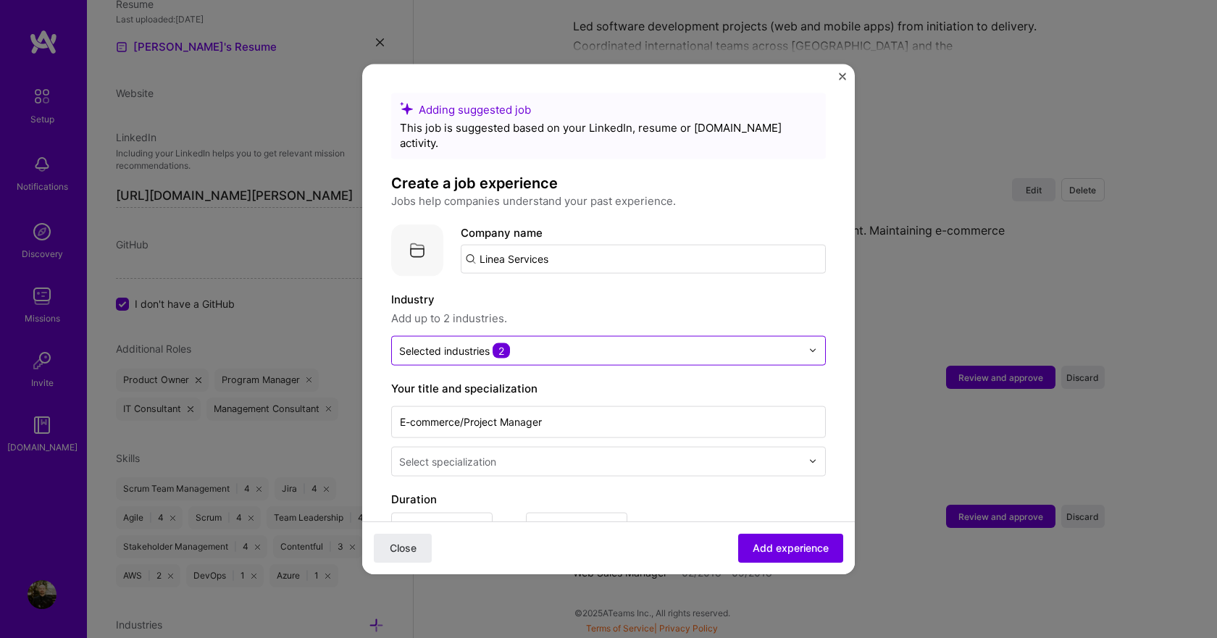
click at [794, 336] on div "Selected industries 2" at bounding box center [600, 350] width 417 height 28
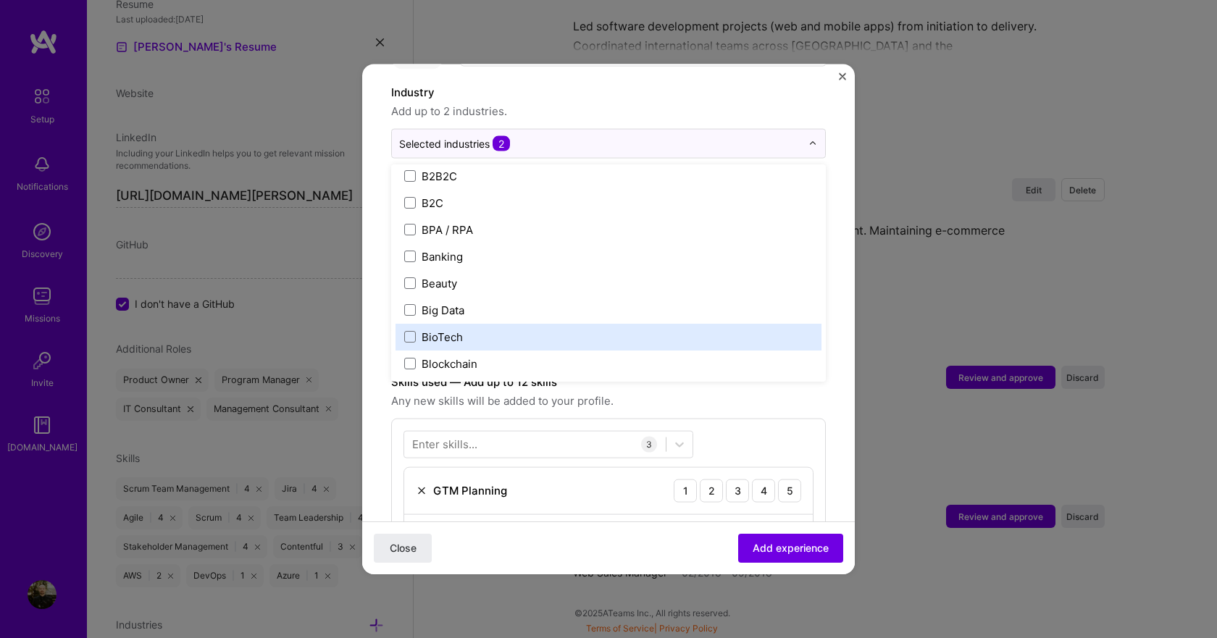
scroll to position [362, 0]
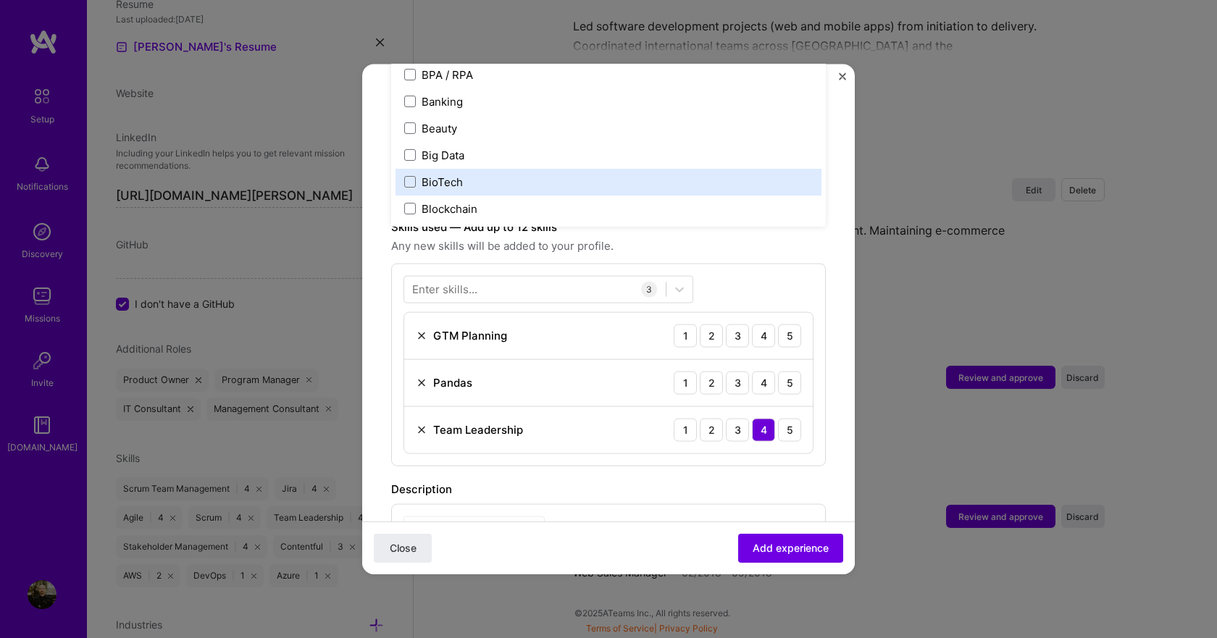
click at [422, 377] on img at bounding box center [422, 383] width 12 height 12
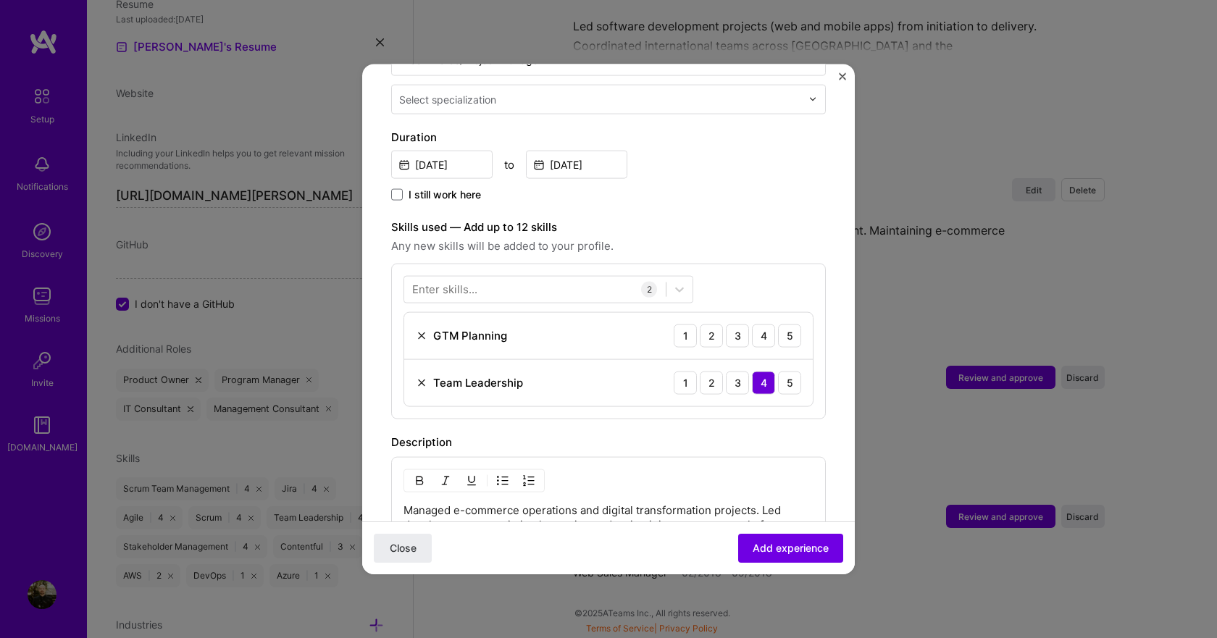
click at [422, 330] on img at bounding box center [422, 336] width 12 height 12
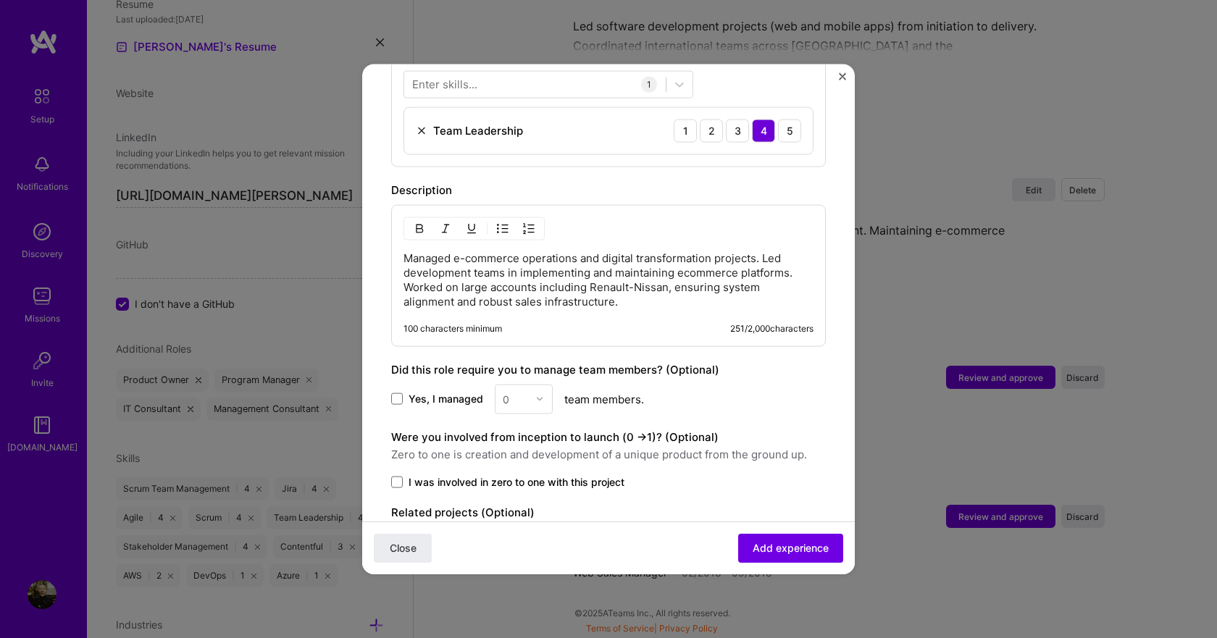
scroll to position [637, 0]
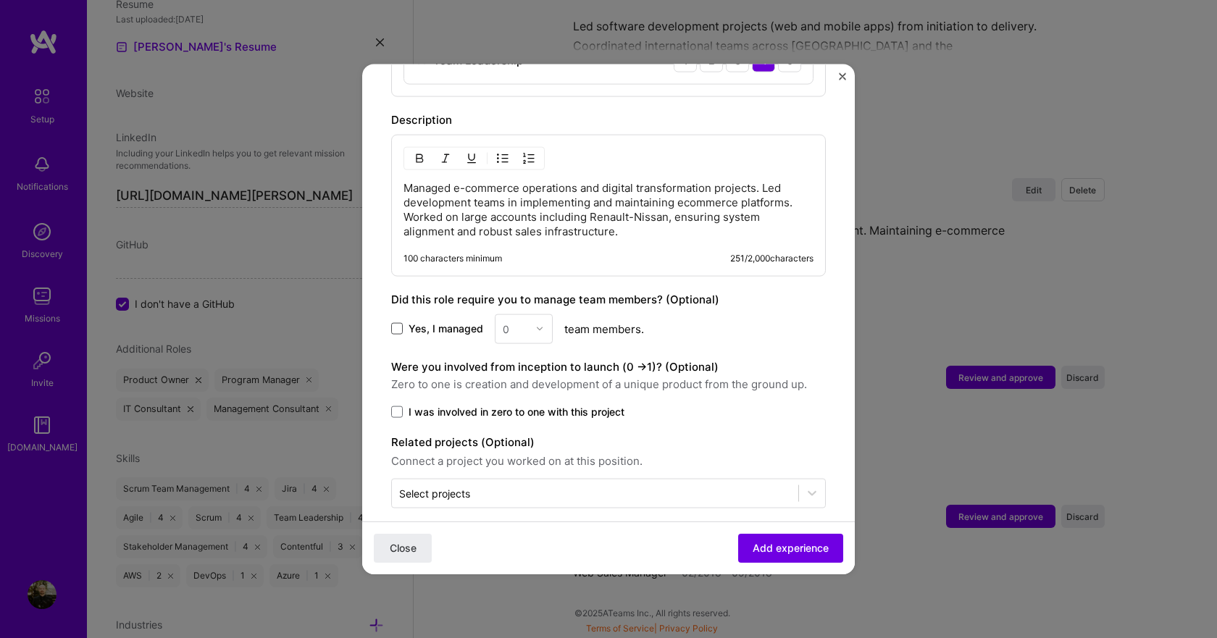
click at [402, 323] on span at bounding box center [397, 329] width 12 height 12
click at [0, 0] on input "Yes, I managed" at bounding box center [0, 0] width 0 height 0
click at [535, 325] on img at bounding box center [539, 329] width 9 height 9
click at [514, 461] on div "5" at bounding box center [523, 474] width 49 height 27
click at [397, 406] on span at bounding box center [397, 412] width 12 height 12
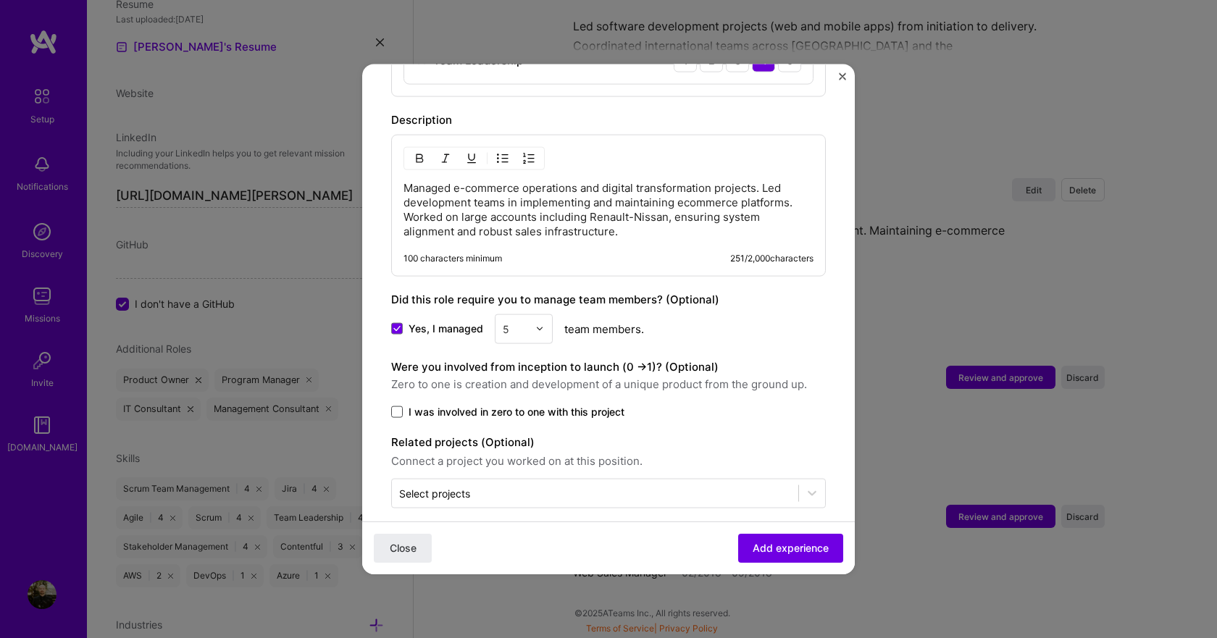
click at [0, 0] on input "I was involved in zero to one with this project" at bounding box center [0, 0] width 0 height 0
click at [774, 547] on span "Add experience" at bounding box center [791, 548] width 76 height 14
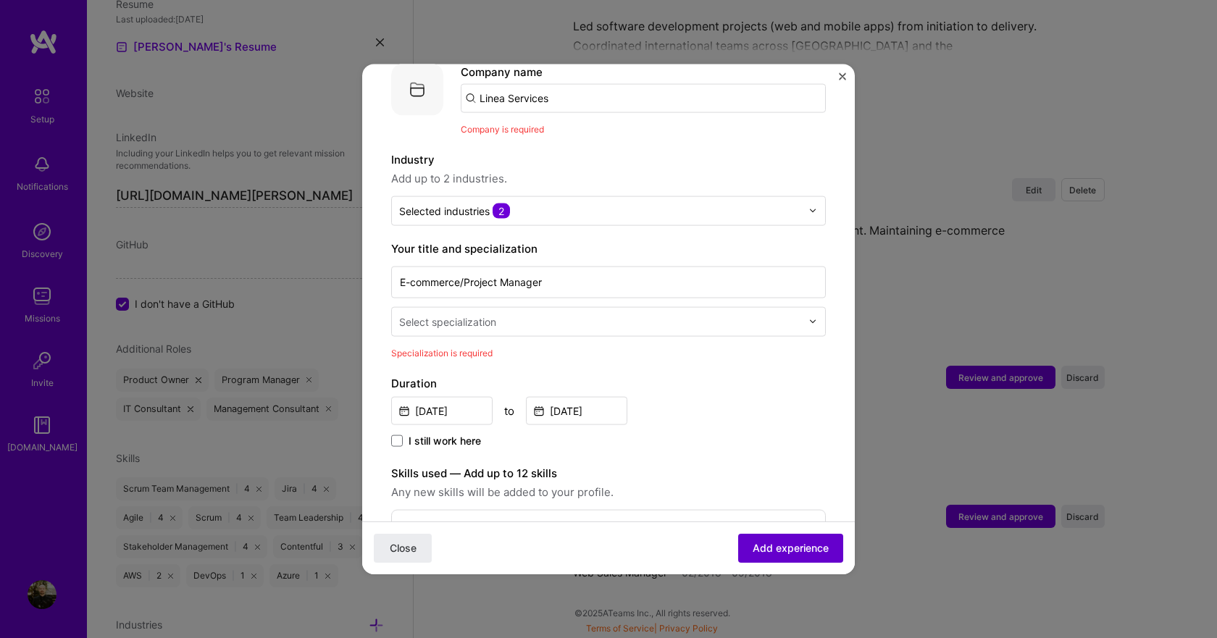
scroll to position [145, 0]
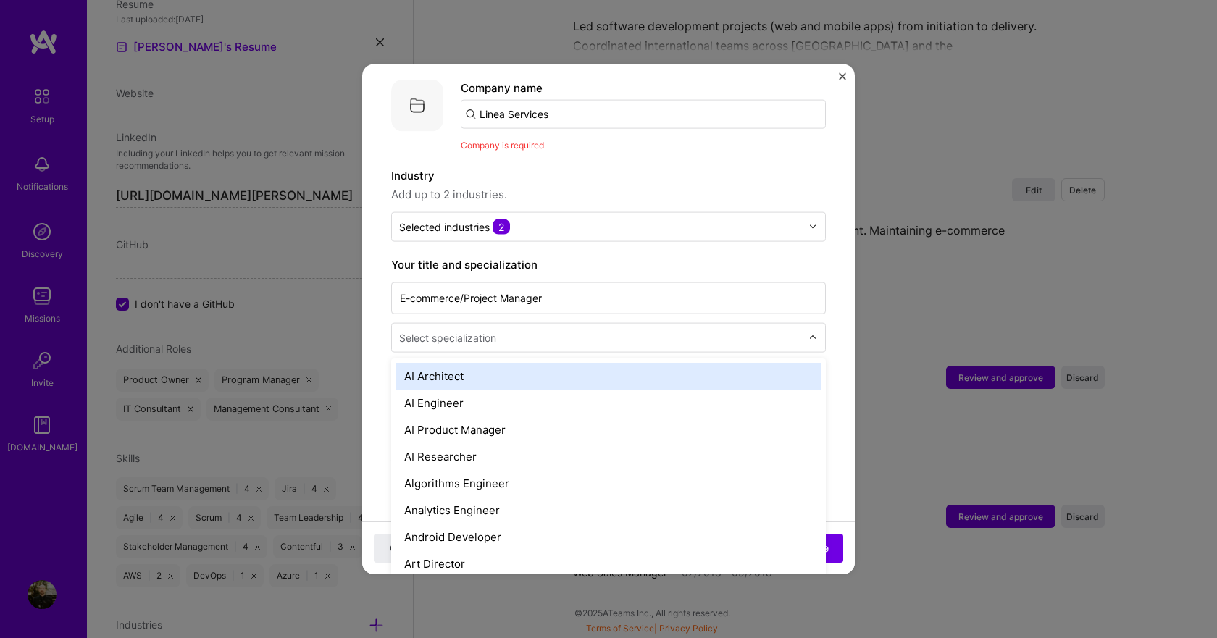
click at [487, 330] on div "Select specialization" at bounding box center [447, 337] width 97 height 15
type input "pro"
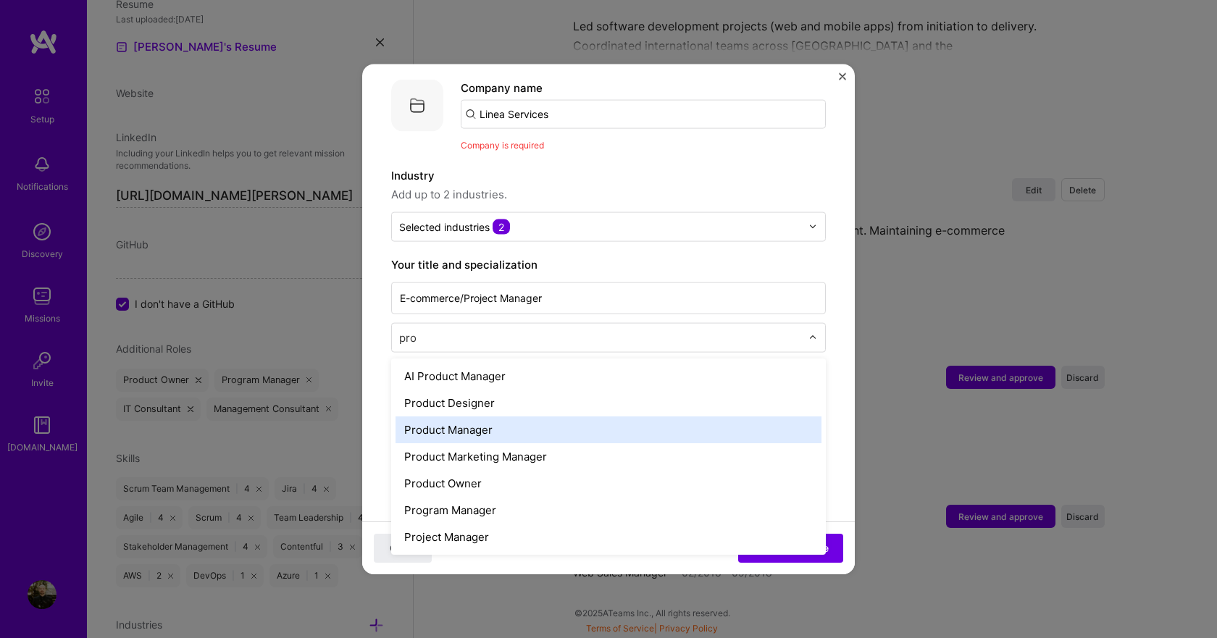
click at [496, 416] on div "Product Manager" at bounding box center [609, 429] width 426 height 27
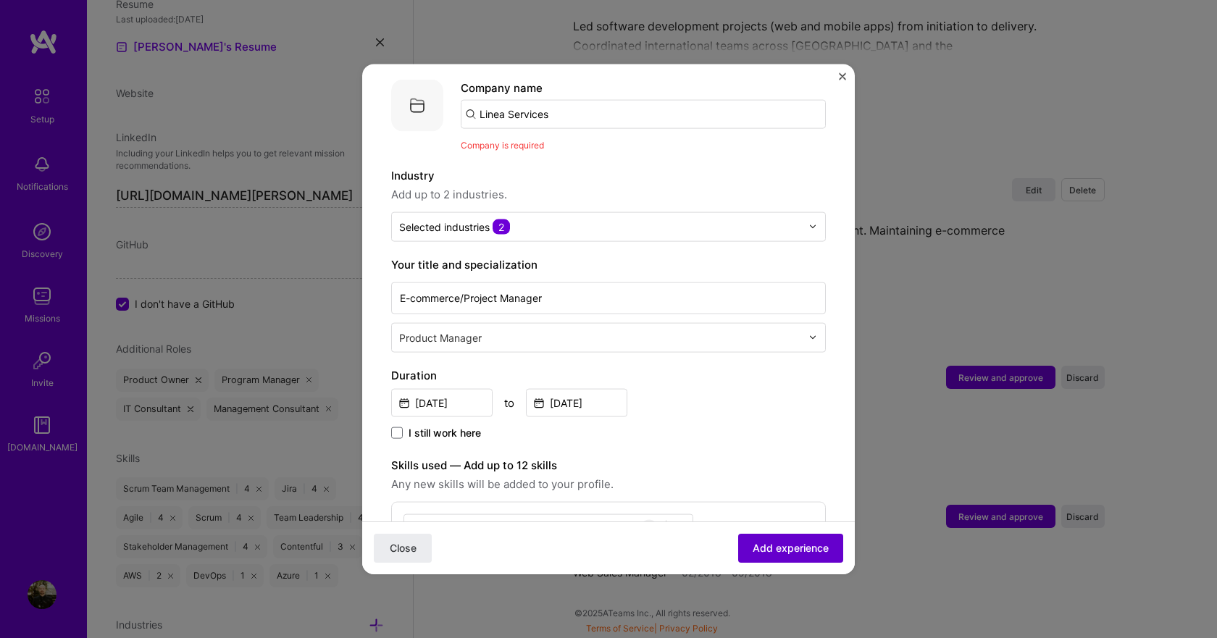
click at [779, 543] on span "Add experience" at bounding box center [791, 548] width 76 height 14
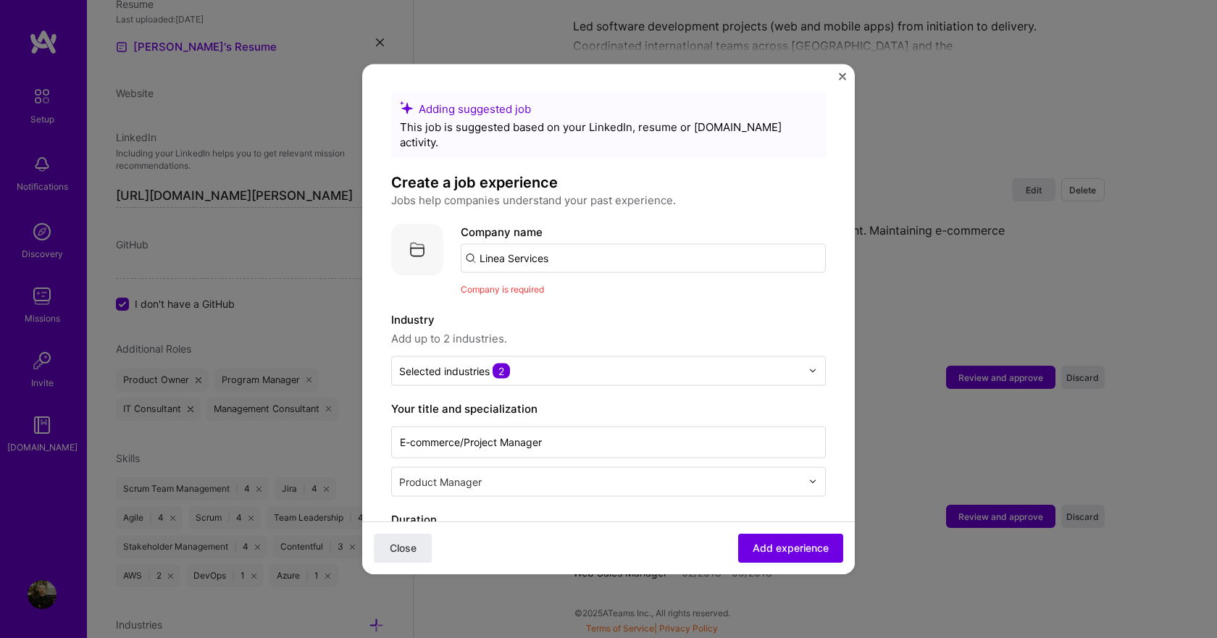
scroll to position [0, 0]
click at [577, 251] on input "Linea Services" at bounding box center [643, 258] width 365 height 29
type input "Linea Servic"
click at [584, 286] on div "Linea Servic" at bounding box center [580, 298] width 76 height 25
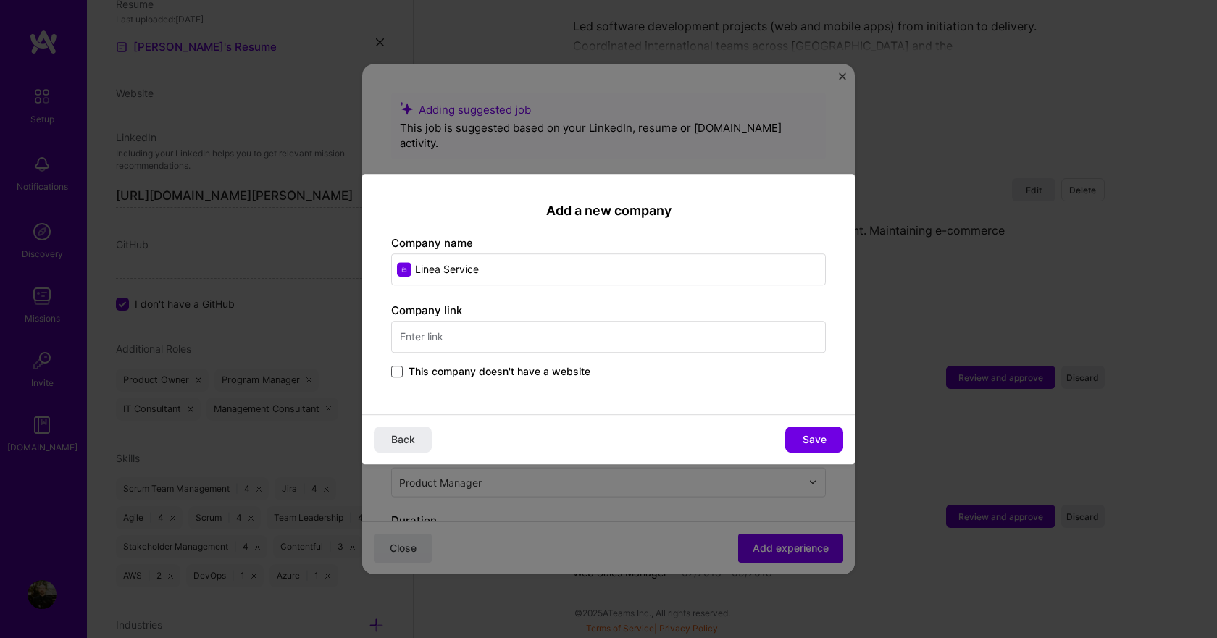
type input "Linea Service"
click at [401, 372] on span at bounding box center [397, 372] width 12 height 12
click at [0, 0] on input "This company doesn't have a website" at bounding box center [0, 0] width 0 height 0
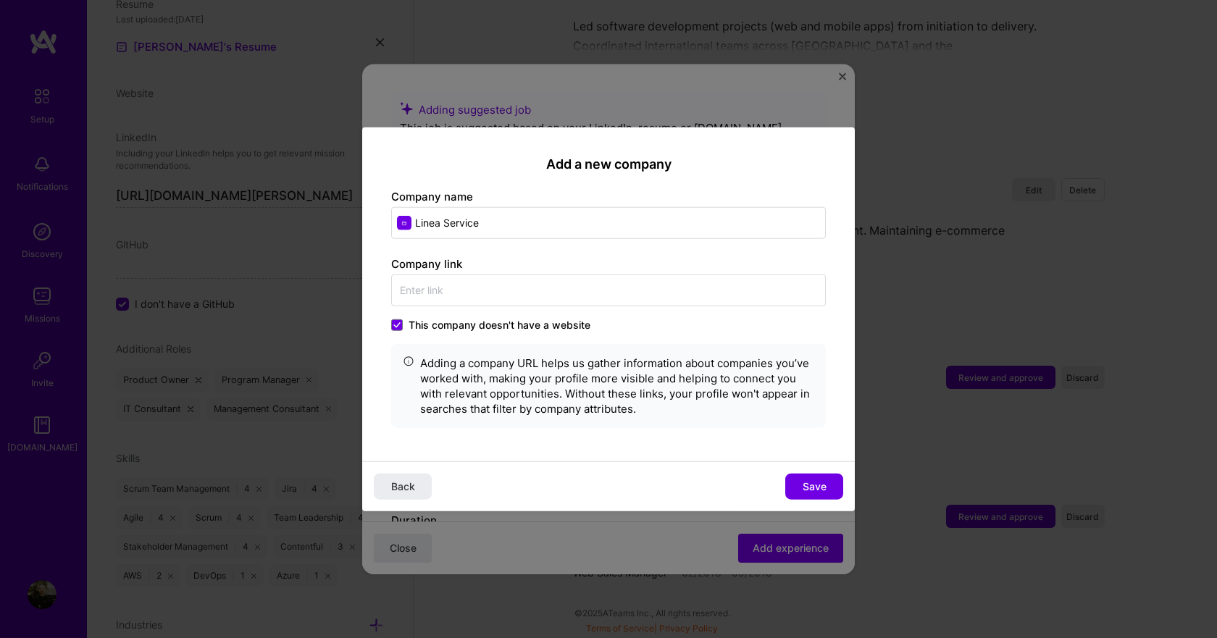
click at [822, 492] on span "Save" at bounding box center [815, 487] width 24 height 14
type input "Linea Service"
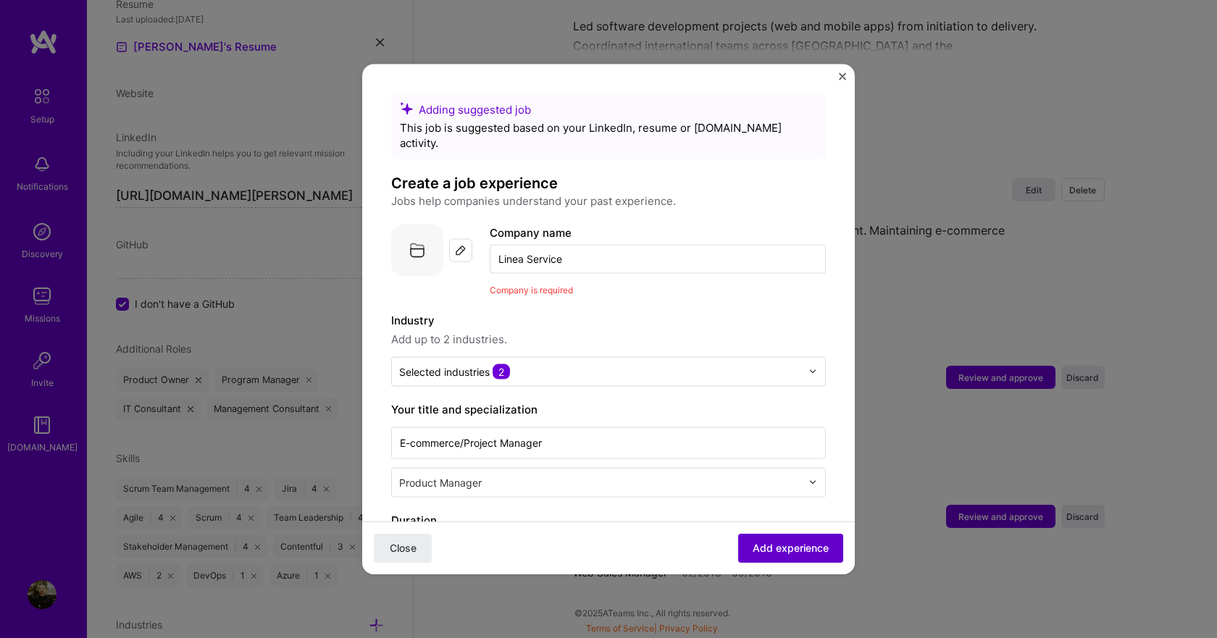
click at [792, 549] on span "Add experience" at bounding box center [791, 548] width 76 height 14
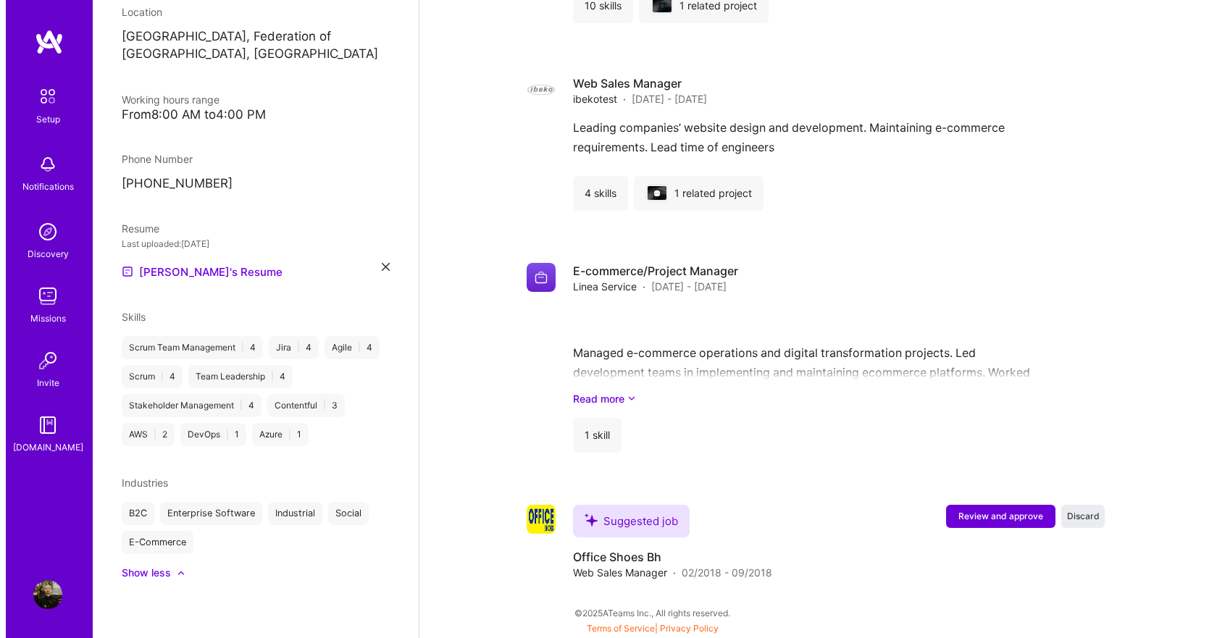
scroll to position [1581, 0]
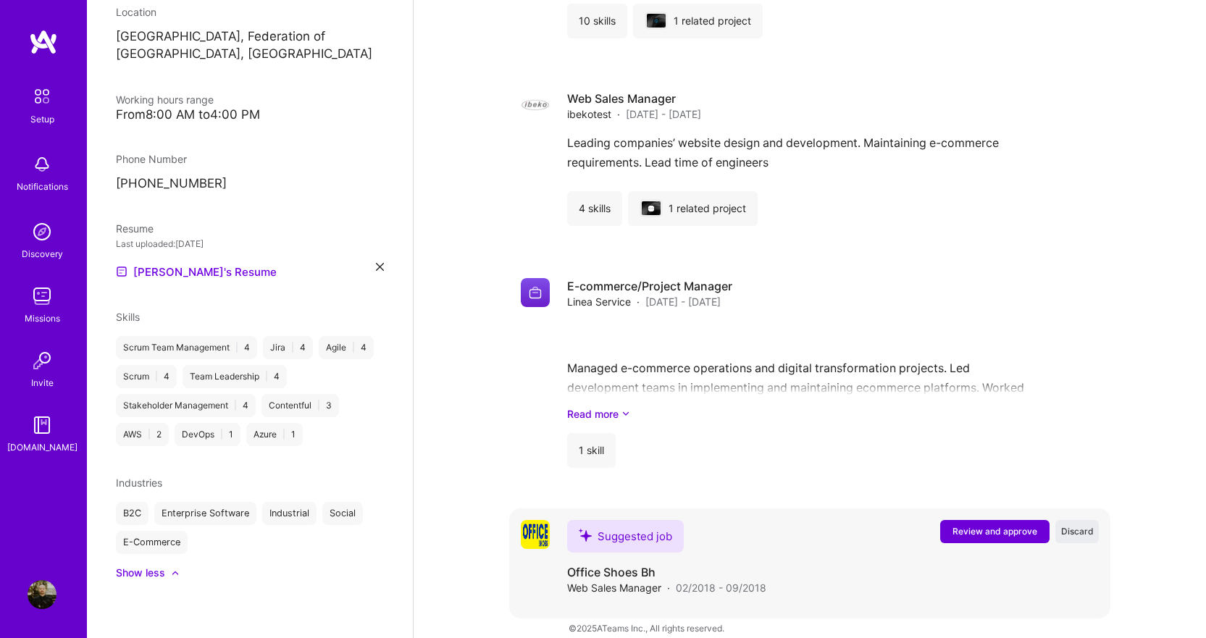
click at [989, 525] on span "Review and approve" at bounding box center [995, 531] width 85 height 12
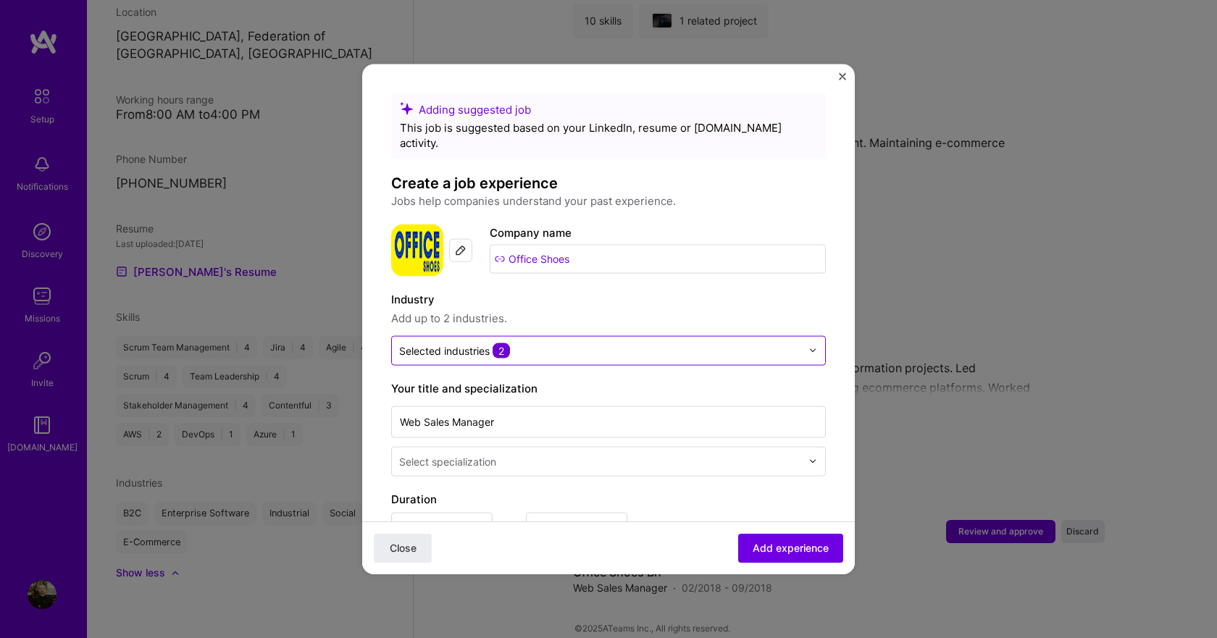
scroll to position [72, 0]
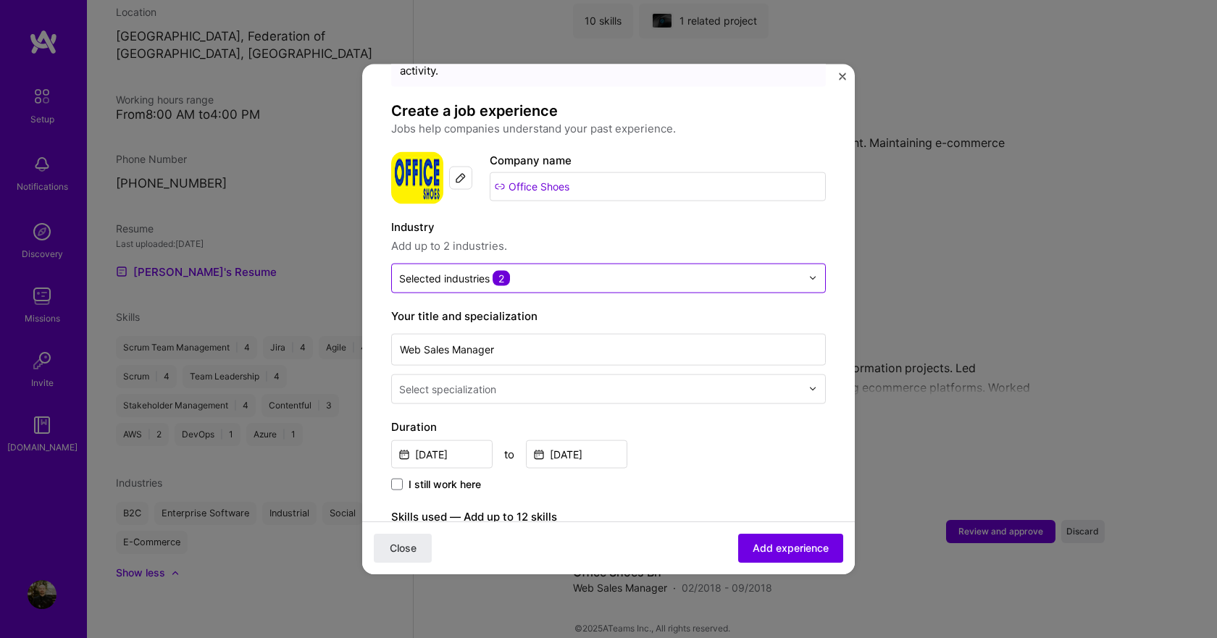
click at [657, 270] on input "text" at bounding box center [600, 277] width 402 height 15
click at [743, 218] on label "Industry" at bounding box center [608, 226] width 435 height 17
click at [530, 381] on input "text" at bounding box center [601, 388] width 405 height 15
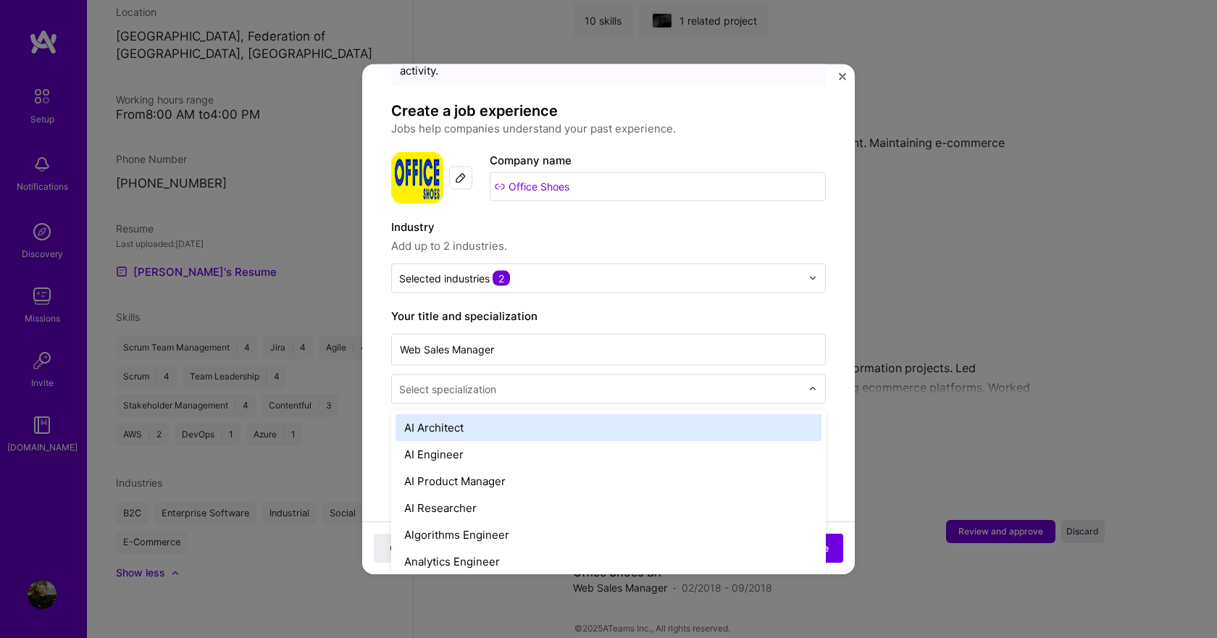
scroll to position [145, 0]
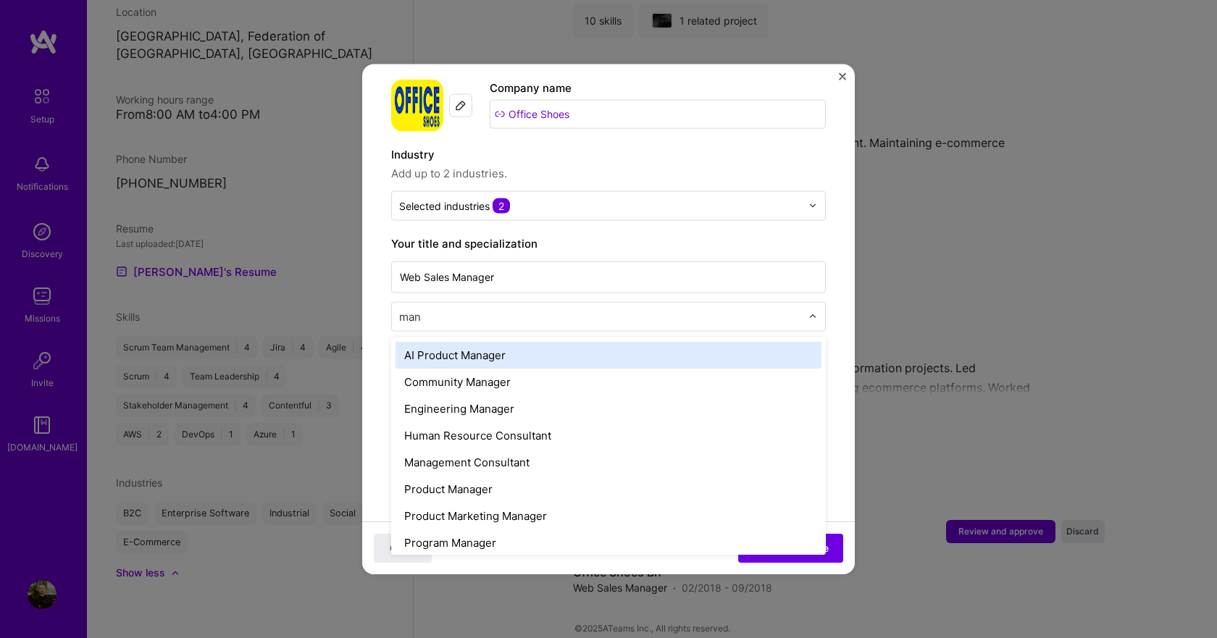
type input "mana"
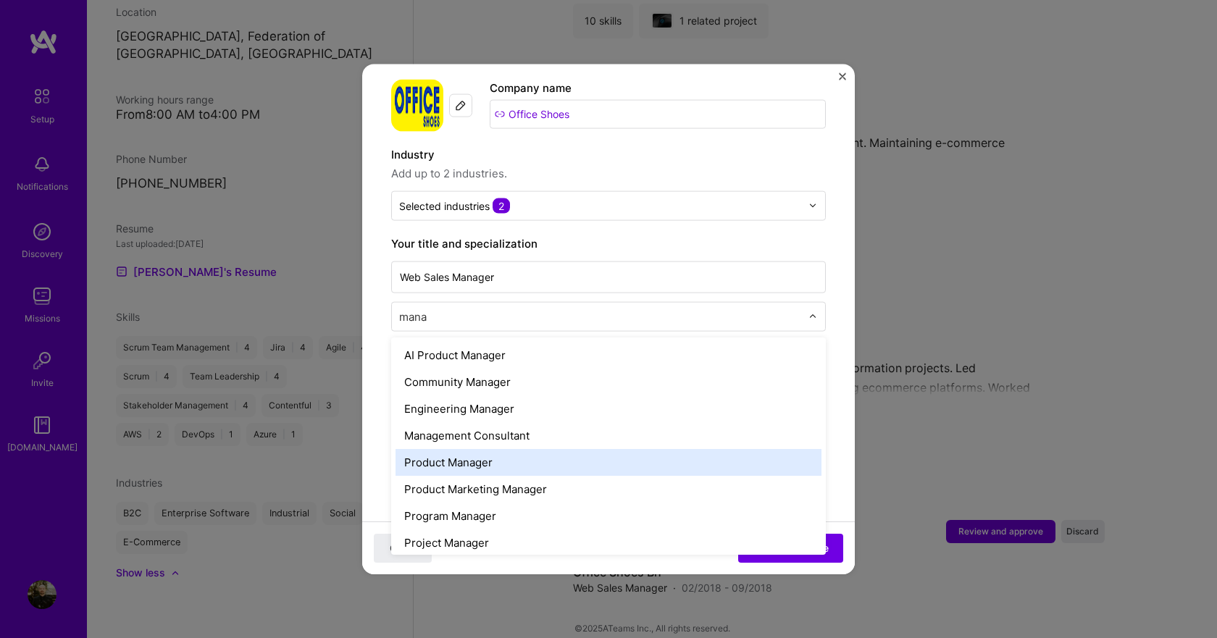
click at [511, 448] on div "Product Manager" at bounding box center [609, 461] width 426 height 27
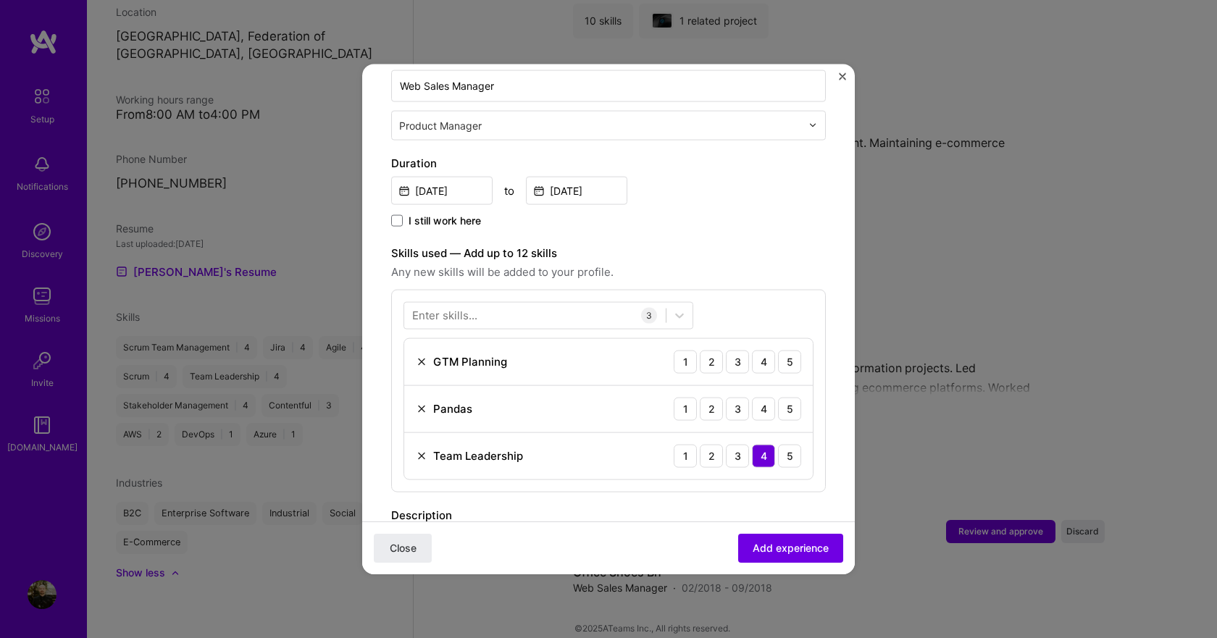
scroll to position [362, 0]
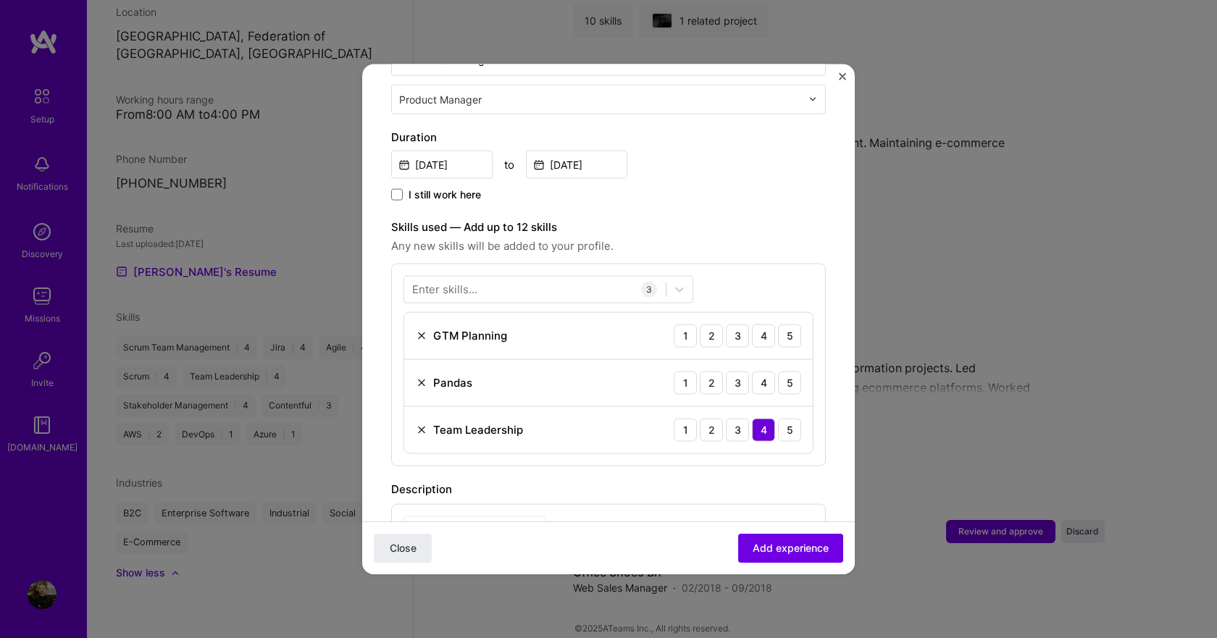
click at [417, 330] on img at bounding box center [422, 336] width 12 height 12
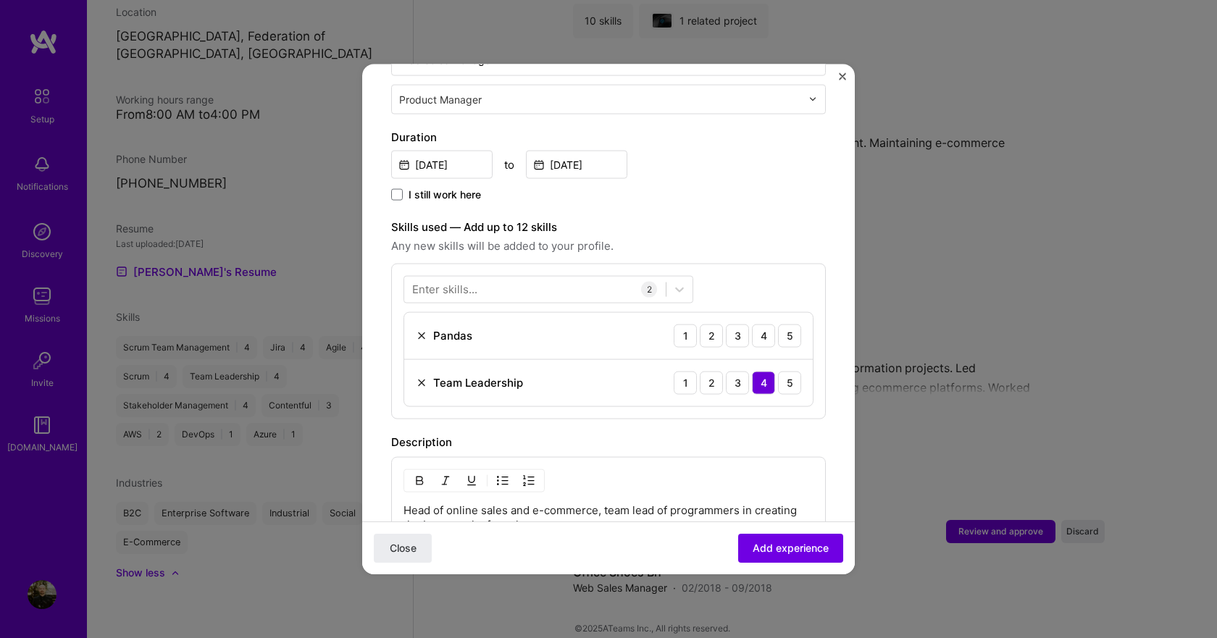
click at [417, 330] on img at bounding box center [422, 336] width 12 height 12
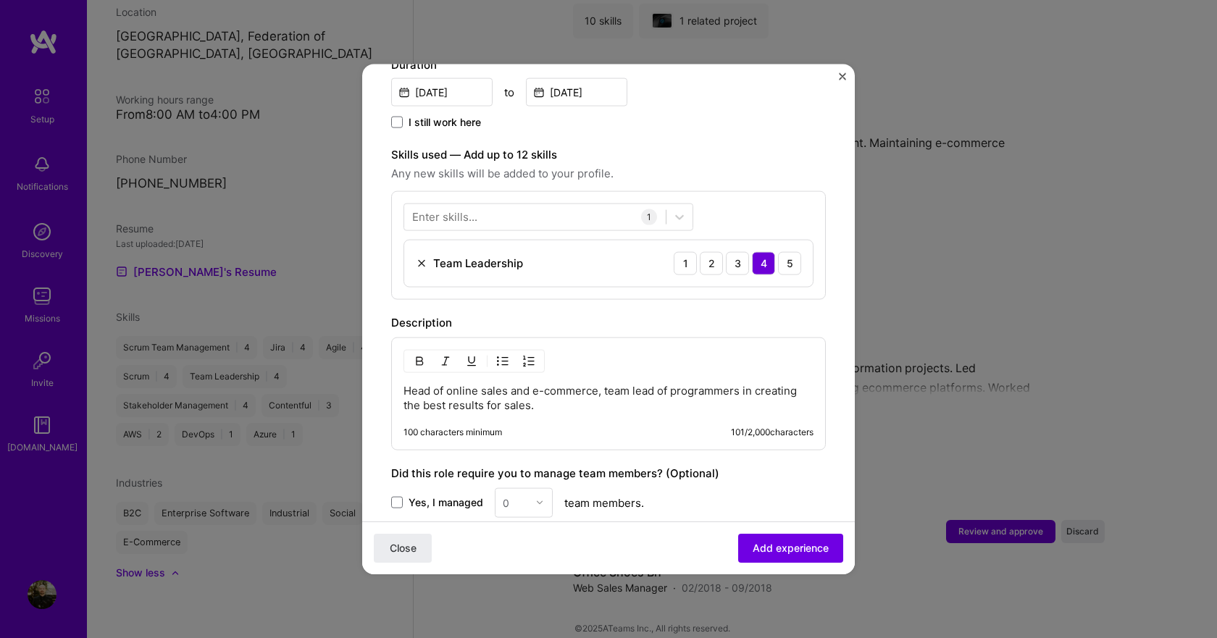
scroll to position [580, 0]
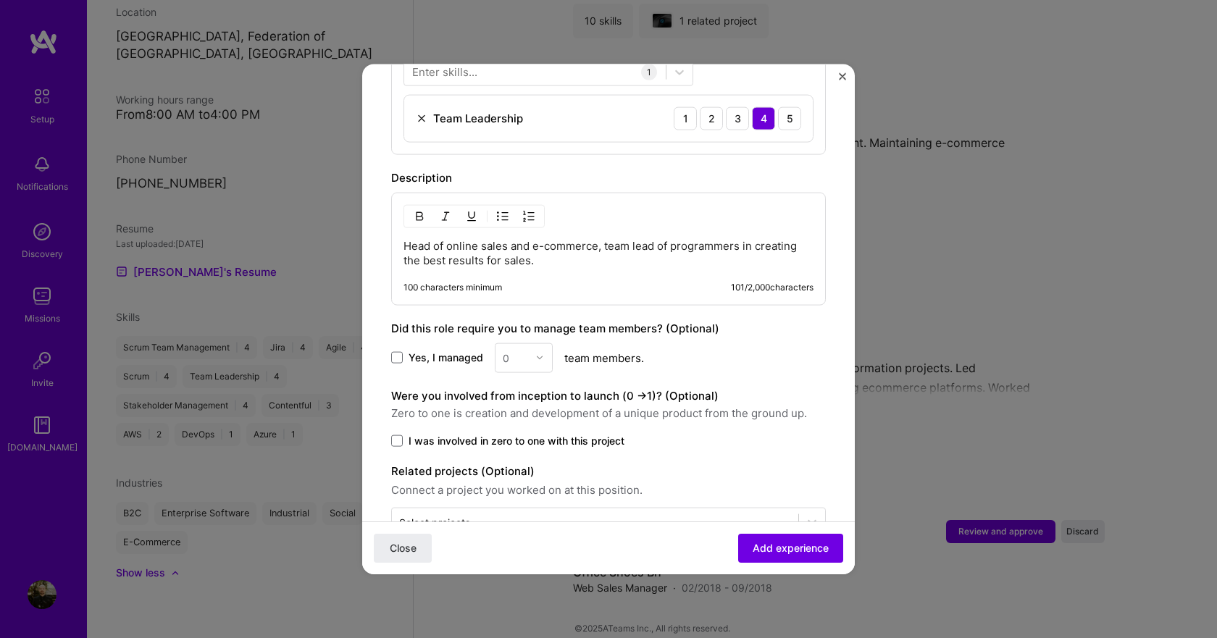
click at [546, 343] on div "0" at bounding box center [524, 358] width 58 height 30
drag, startPoint x: 539, startPoint y: 343, endPoint x: 432, endPoint y: 343, distance: 107.2
click at [537, 343] on div "0" at bounding box center [524, 358] width 58 height 30
click at [397, 352] on span at bounding box center [397, 358] width 12 height 12
click at [0, 0] on input "Yes, I managed" at bounding box center [0, 0] width 0 height 0
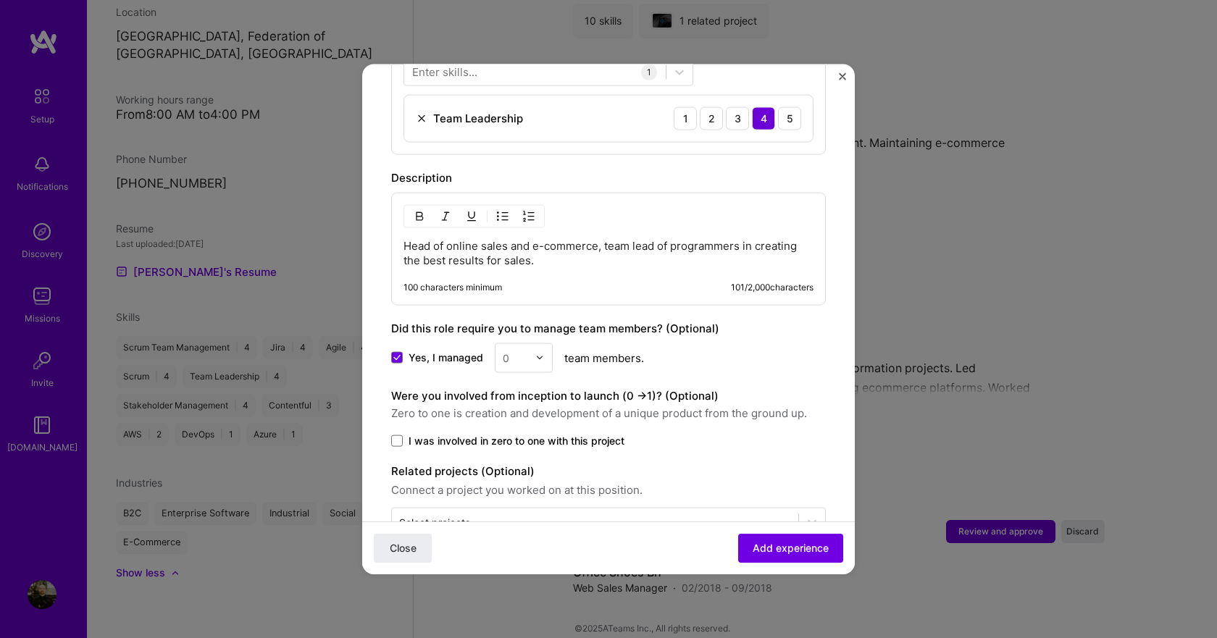
click at [546, 345] on div at bounding box center [543, 357] width 17 height 28
click at [524, 411] on div "2" at bounding box center [523, 422] width 49 height 27
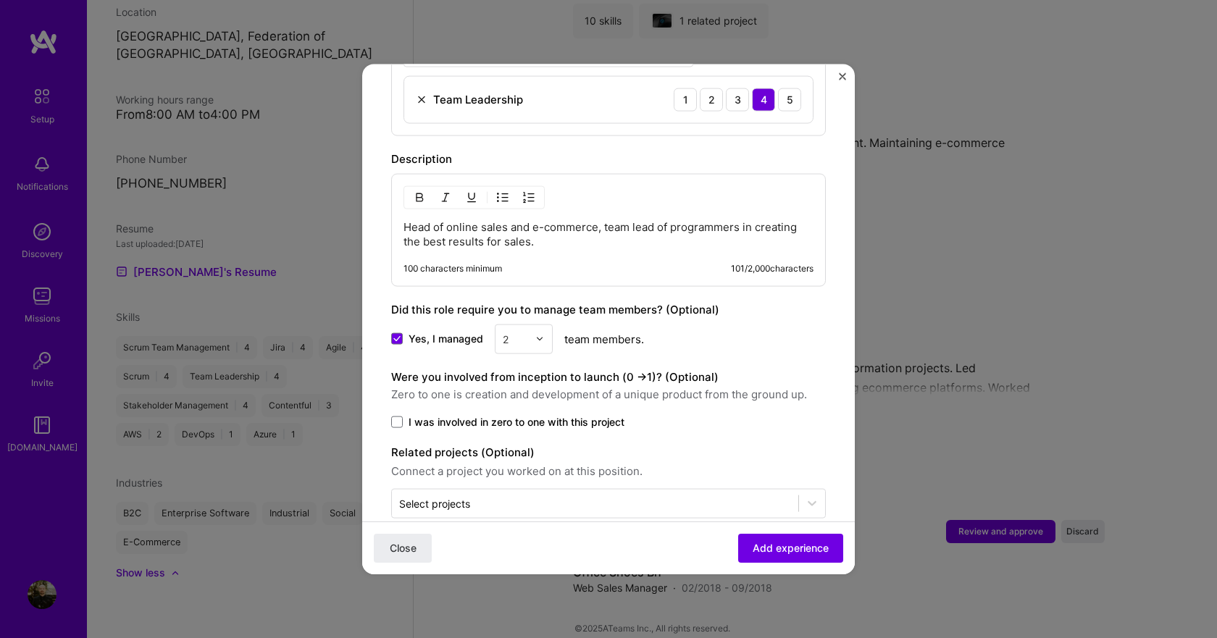
scroll to position [608, 0]
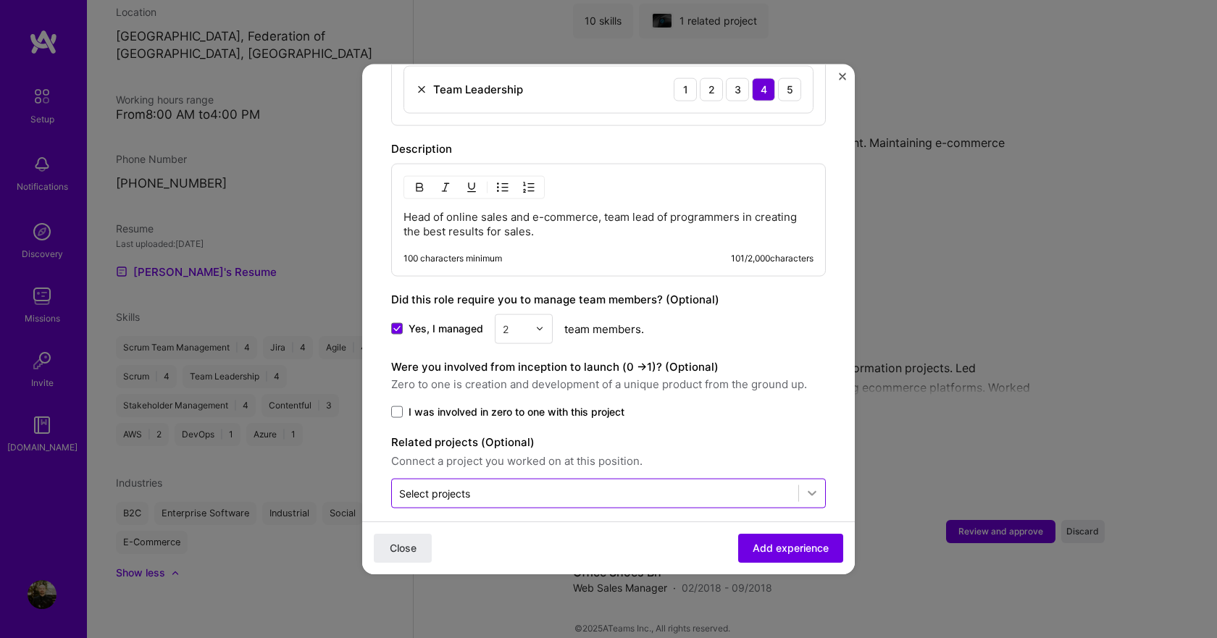
click at [805, 486] on icon at bounding box center [812, 493] width 14 height 14
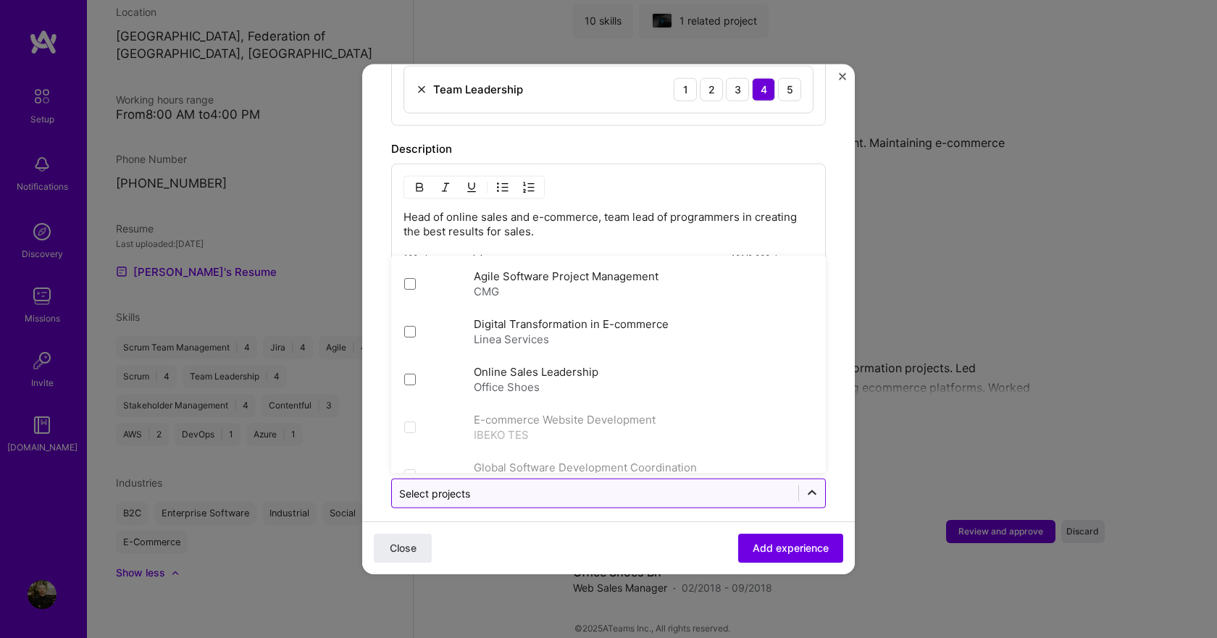
click at [805, 486] on icon at bounding box center [812, 493] width 14 height 14
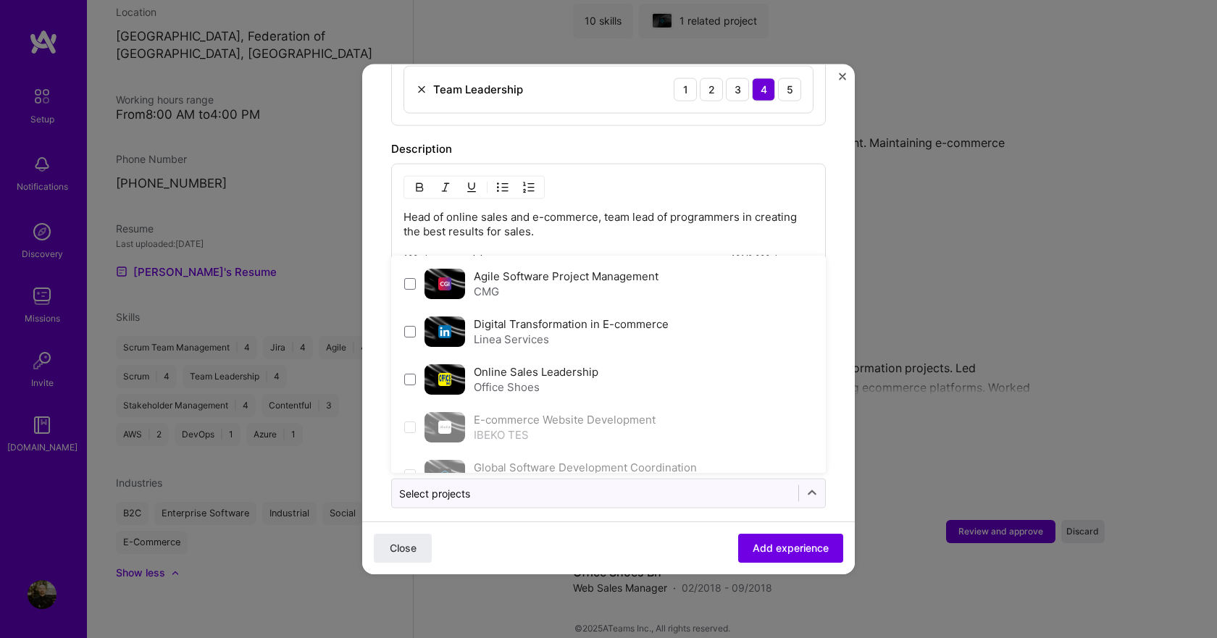
drag, startPoint x: 409, startPoint y: 362, endPoint x: 707, endPoint y: 518, distance: 336.0
click at [410, 373] on span at bounding box center [410, 379] width 12 height 12
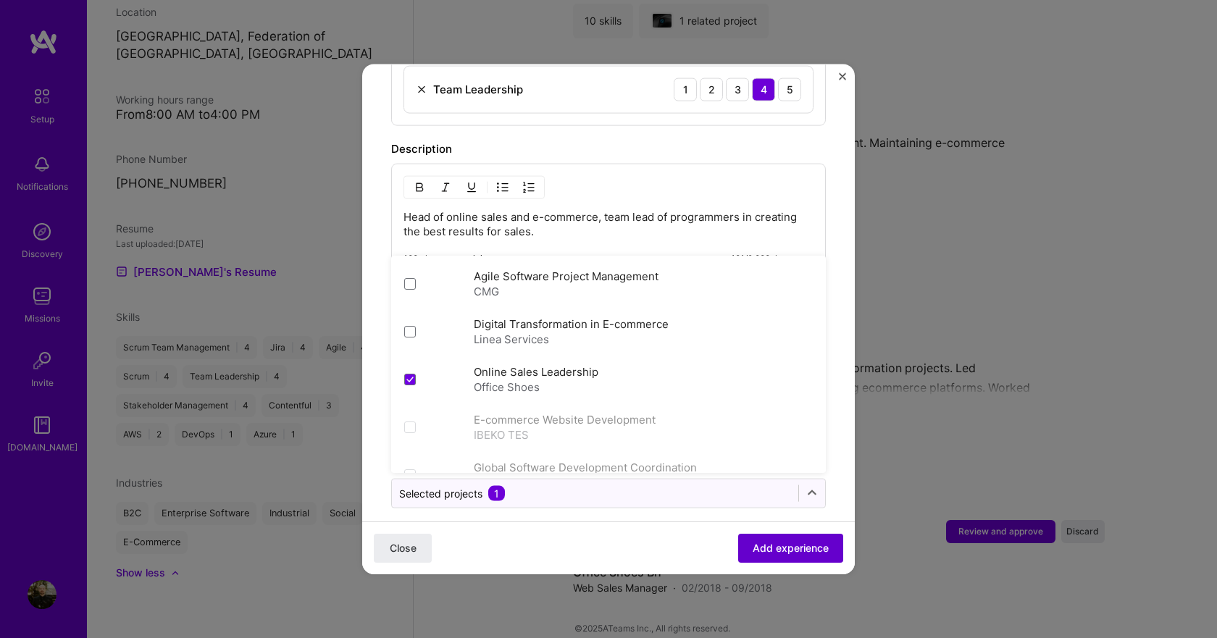
click at [808, 548] on span "Add experience" at bounding box center [791, 548] width 76 height 14
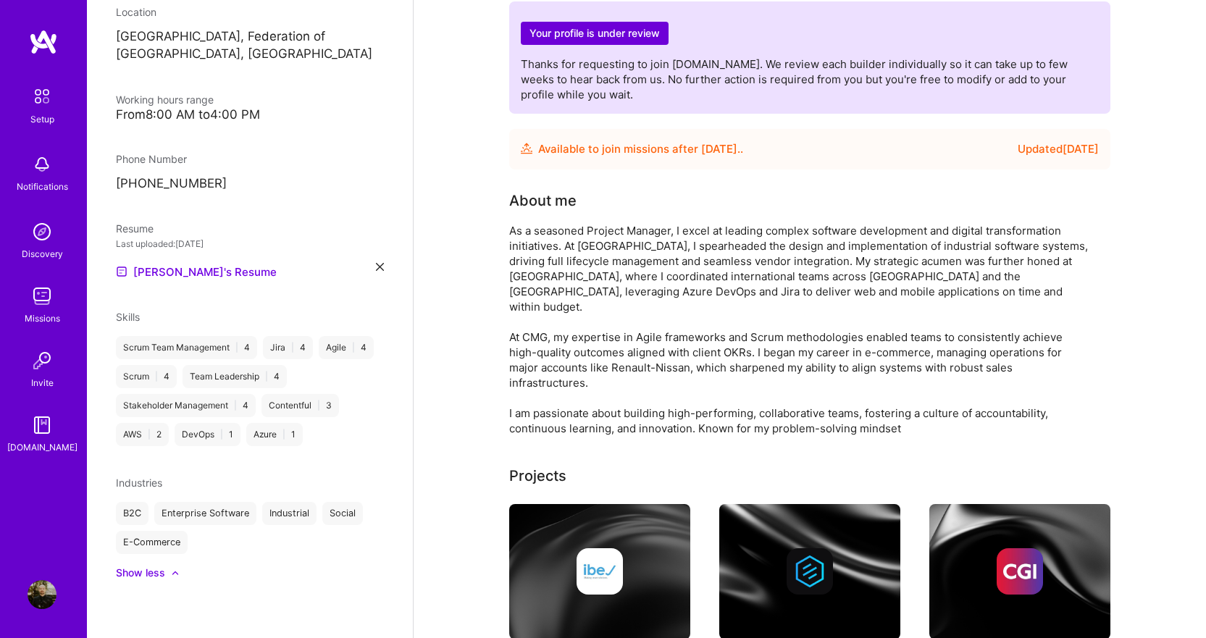
scroll to position [0, 0]
